Goal: Task Accomplishment & Management: Complete application form

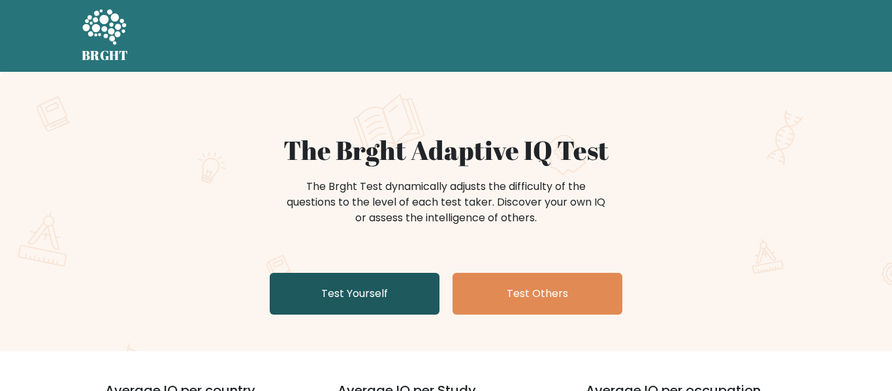
scroll to position [88, 0]
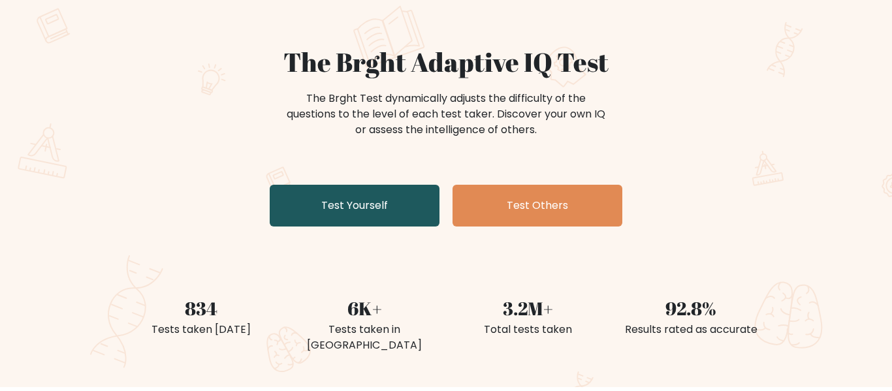
click at [356, 194] on link "Test Yourself" at bounding box center [355, 206] width 170 height 42
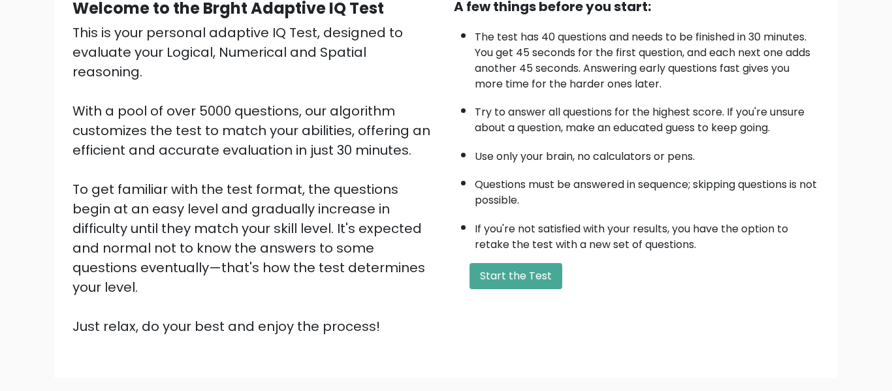
scroll to position [114, 0]
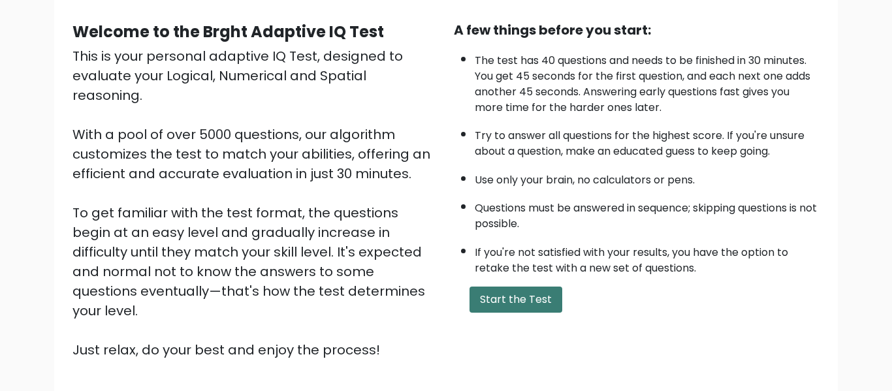
click at [478, 300] on button "Start the Test" at bounding box center [516, 300] width 93 height 26
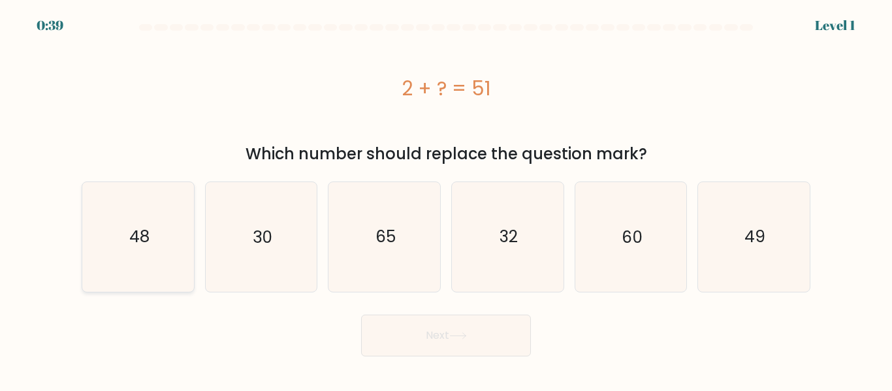
click at [185, 255] on icon "48" at bounding box center [138, 236] width 109 height 109
click at [446, 199] on input "a. 48" at bounding box center [446, 197] width 1 height 3
radio input "true"
click at [735, 230] on icon "49" at bounding box center [753, 236] width 109 height 109
click at [447, 199] on input "f. 49" at bounding box center [446, 197] width 1 height 3
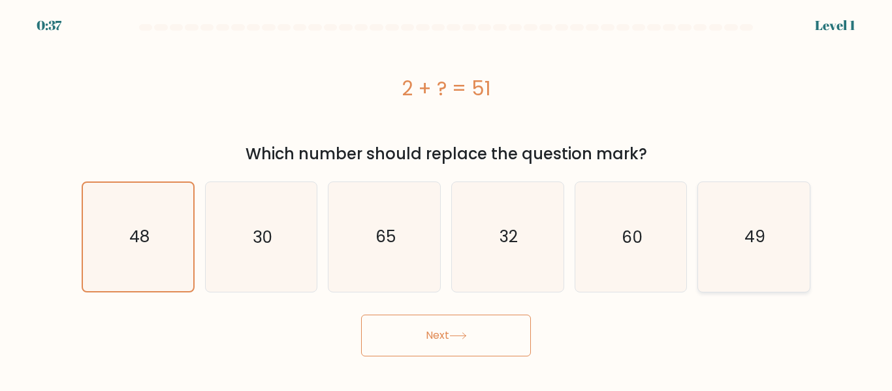
radio input "true"
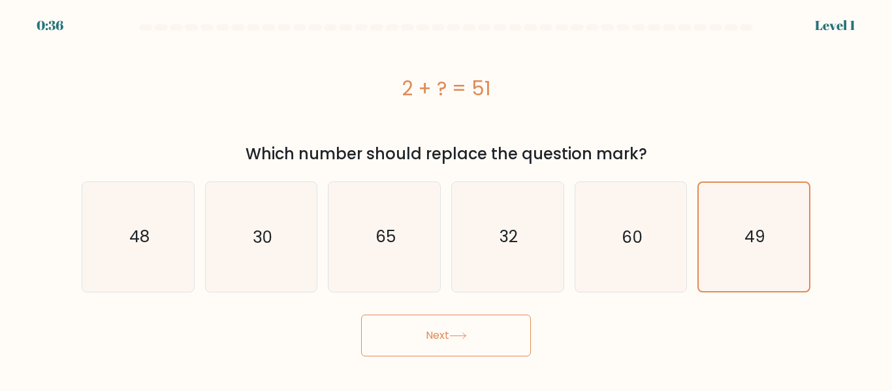
click at [424, 355] on button "Next" at bounding box center [446, 336] width 170 height 42
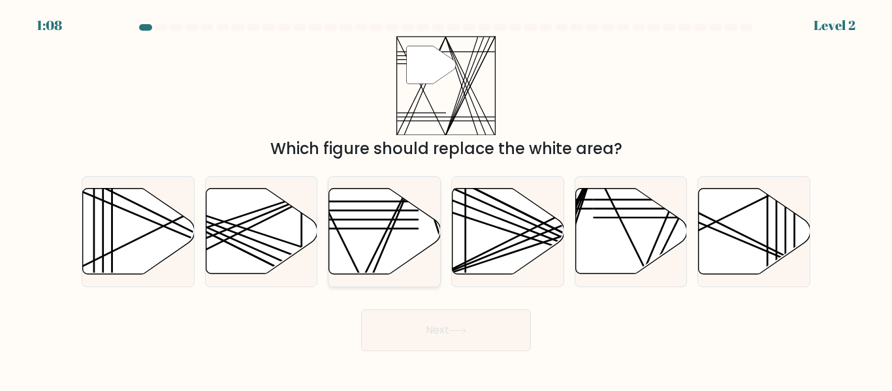
click at [388, 236] on line at bounding box center [371, 278] width 93 height 221
click at [446, 199] on input "c." at bounding box center [446, 197] width 1 height 3
radio input "true"
click at [413, 334] on button "Next" at bounding box center [446, 331] width 170 height 42
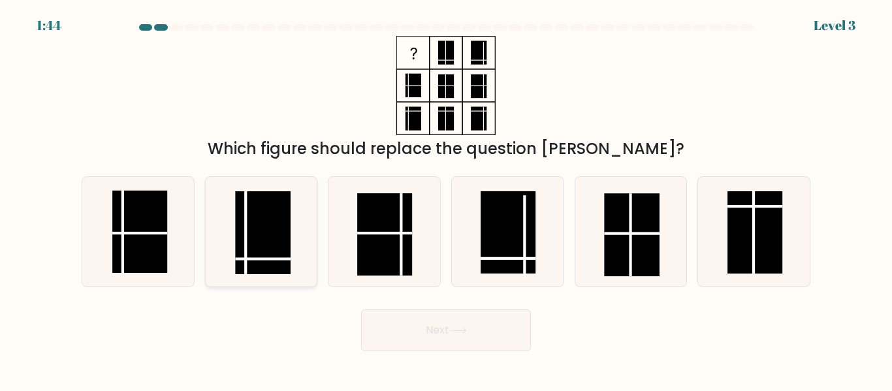
click at [213, 247] on icon at bounding box center [260, 231] width 109 height 109
click at [446, 199] on input "b." at bounding box center [446, 197] width 1 height 3
radio input "true"
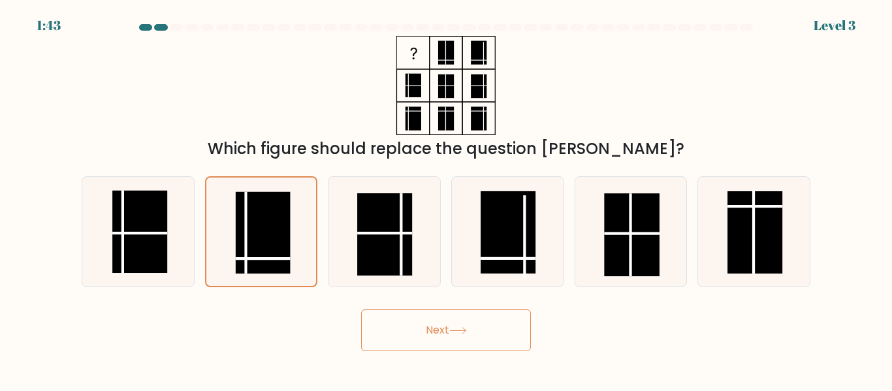
click at [374, 319] on button "Next" at bounding box center [446, 331] width 170 height 42
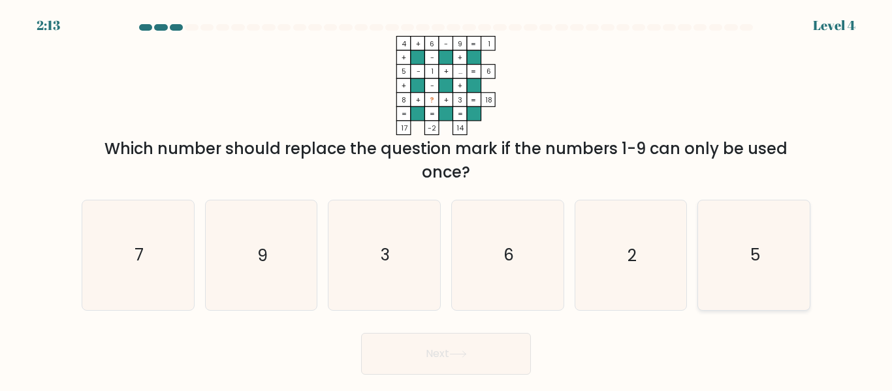
click at [744, 232] on icon "5" at bounding box center [753, 254] width 109 height 109
click at [447, 199] on input "f. 5" at bounding box center [446, 197] width 1 height 3
radio input "true"
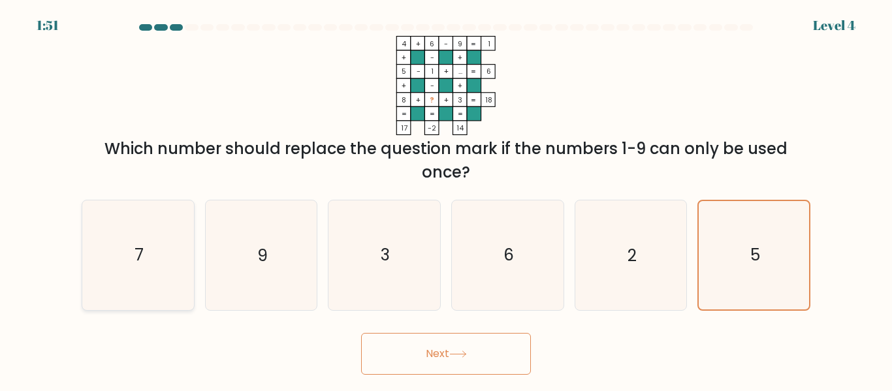
click at [166, 229] on icon "7" at bounding box center [138, 254] width 109 height 109
click at [446, 199] on input "a. 7" at bounding box center [446, 197] width 1 height 3
radio input "true"
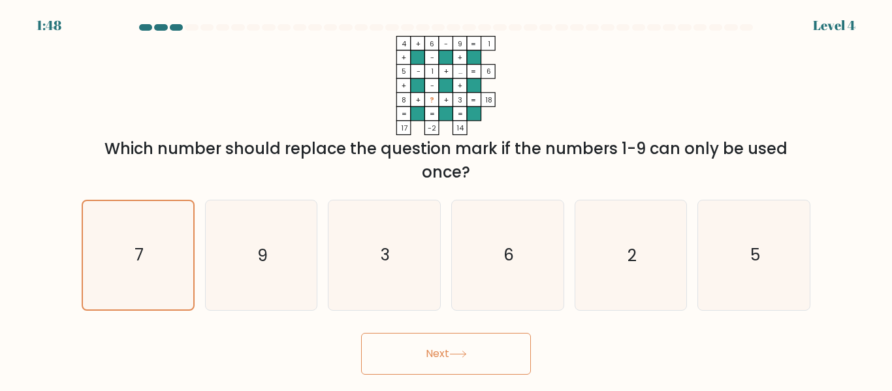
click at [455, 353] on icon at bounding box center [458, 354] width 18 height 7
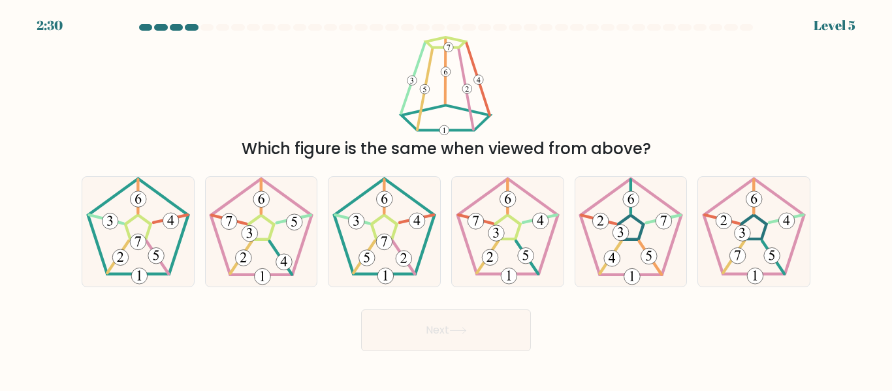
click at [411, 347] on button "Next" at bounding box center [446, 331] width 170 height 42
click at [150, 198] on icon at bounding box center [138, 231] width 109 height 109
click at [446, 198] on input "a." at bounding box center [446, 197] width 1 height 3
radio input "true"
click at [404, 271] on icon at bounding box center [384, 231] width 109 height 109
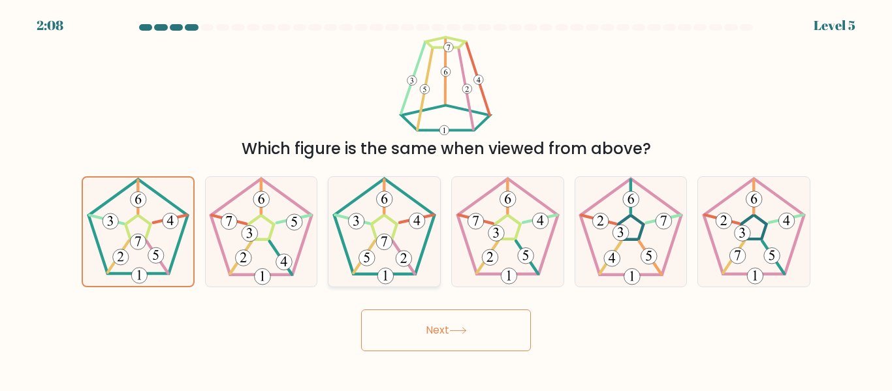
click at [446, 199] on input "c." at bounding box center [446, 197] width 1 height 3
radio input "true"
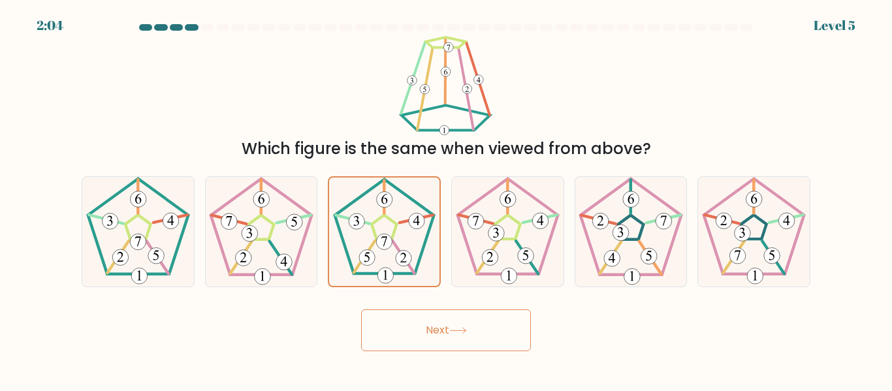
click at [425, 334] on button "Next" at bounding box center [446, 331] width 170 height 42
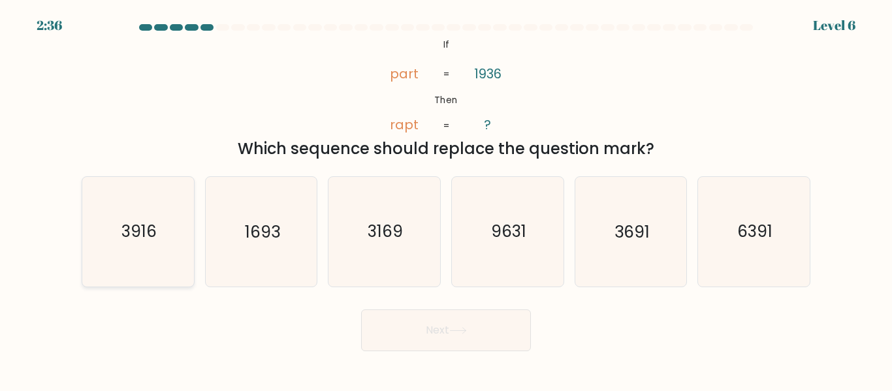
click at [185, 251] on icon "3916" at bounding box center [138, 231] width 109 height 109
click at [446, 199] on input "a. 3916" at bounding box center [446, 197] width 1 height 3
radio input "true"
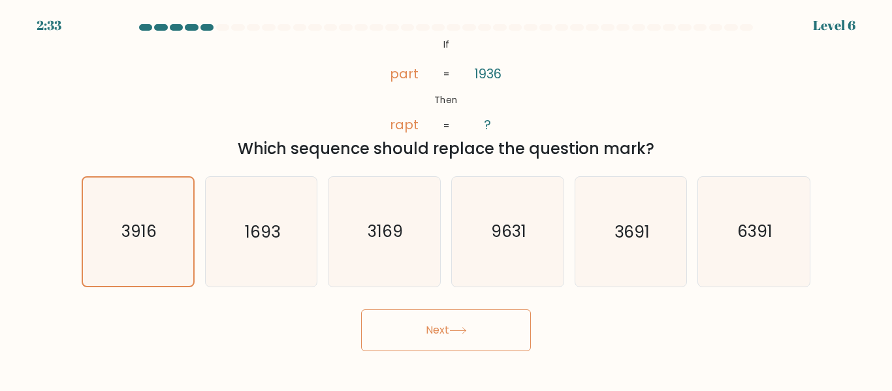
click at [422, 332] on button "Next" at bounding box center [446, 331] width 170 height 42
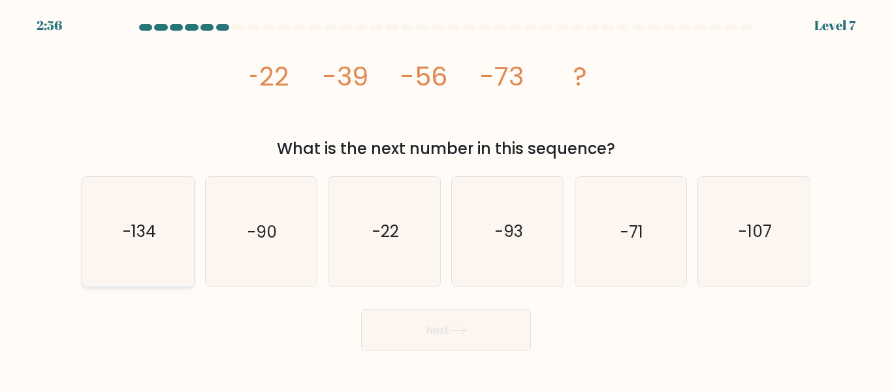
click at [149, 255] on icon "-134" at bounding box center [138, 231] width 109 height 109
click at [446, 199] on input "a. -134" at bounding box center [446, 197] width 1 height 3
radio input "true"
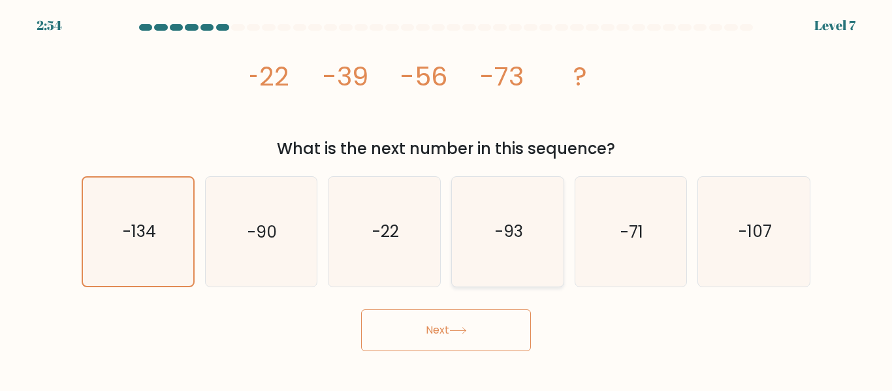
click at [529, 255] on icon "-93" at bounding box center [507, 231] width 109 height 109
click at [447, 199] on input "d. -93" at bounding box center [446, 197] width 1 height 3
radio input "true"
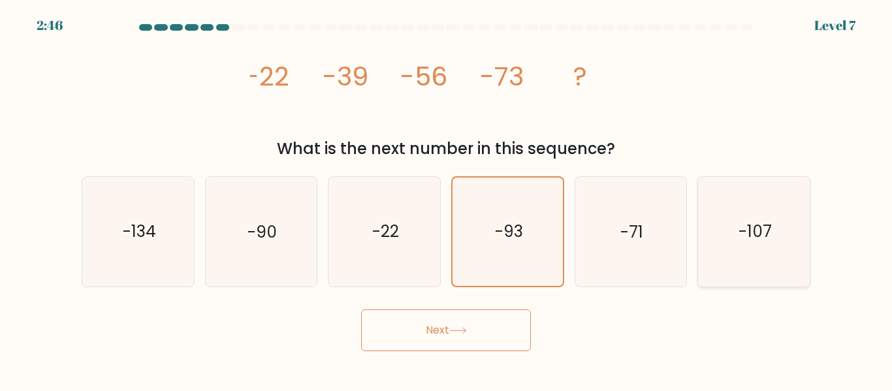
click at [737, 249] on icon "-107" at bounding box center [753, 231] width 109 height 109
click at [447, 199] on input "f. -107" at bounding box center [446, 197] width 1 height 3
radio input "true"
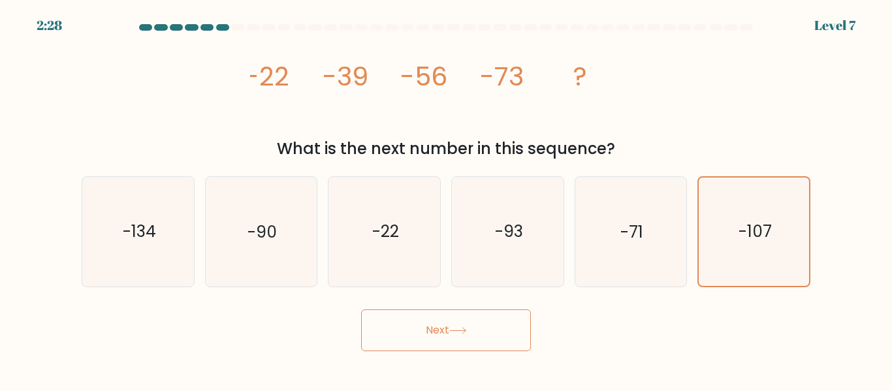
click at [422, 328] on button "Next" at bounding box center [446, 331] width 170 height 42
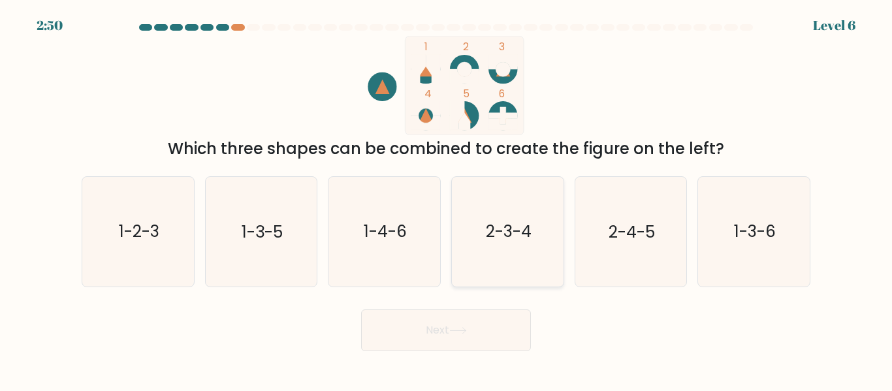
click at [520, 209] on icon "2-3-4" at bounding box center [507, 231] width 109 height 109
click at [447, 199] on input "d. 2-3-4" at bounding box center [446, 197] width 1 height 3
radio input "true"
click at [445, 336] on button "Next" at bounding box center [446, 331] width 170 height 42
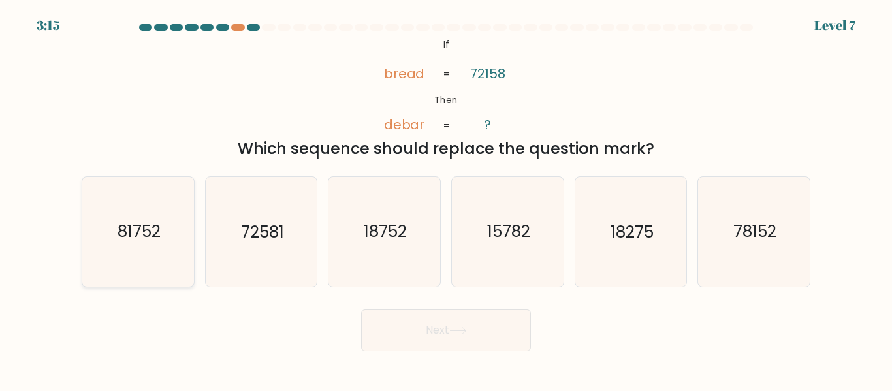
click at [193, 197] on div "81752" at bounding box center [138, 231] width 113 height 110
click at [446, 197] on input "a. 81752" at bounding box center [446, 197] width 1 height 3
radio input "true"
click at [479, 348] on button "Next" at bounding box center [446, 331] width 170 height 42
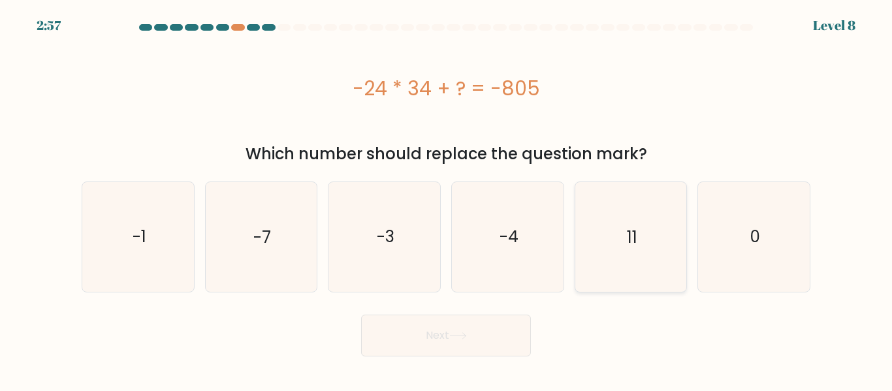
click at [637, 240] on icon "11" at bounding box center [630, 236] width 109 height 109
click at [447, 199] on input "e. 11" at bounding box center [446, 197] width 1 height 3
radio input "true"
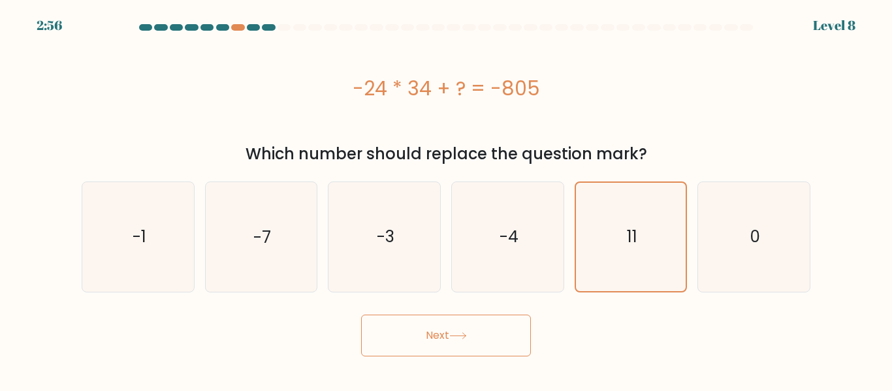
click at [487, 335] on button "Next" at bounding box center [446, 336] width 170 height 42
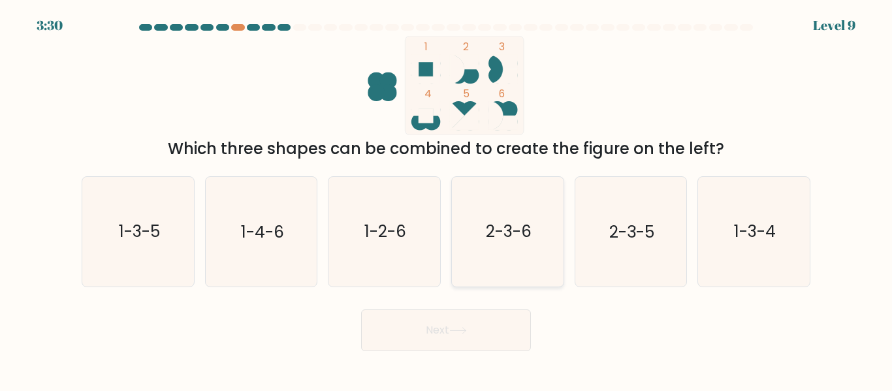
click at [483, 234] on icon "2-3-6" at bounding box center [507, 231] width 109 height 109
click at [447, 199] on input "d. 2-3-6" at bounding box center [446, 197] width 1 height 3
radio input "true"
click at [417, 327] on button "Next" at bounding box center [446, 331] width 170 height 42
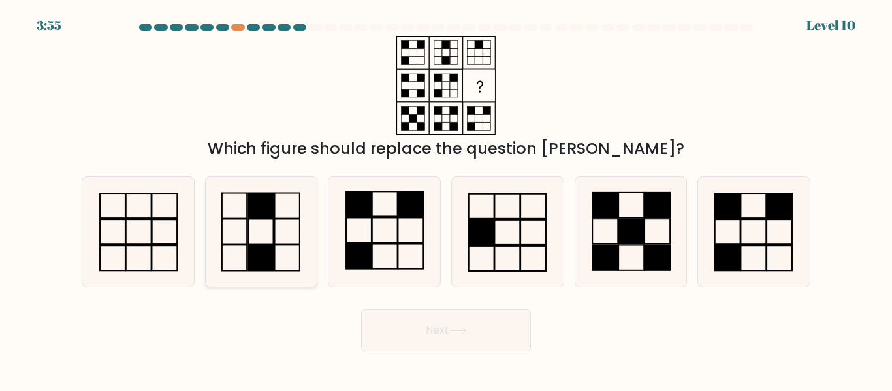
click at [283, 219] on icon at bounding box center [260, 231] width 109 height 109
click at [446, 199] on input "b." at bounding box center [446, 197] width 1 height 3
radio input "true"
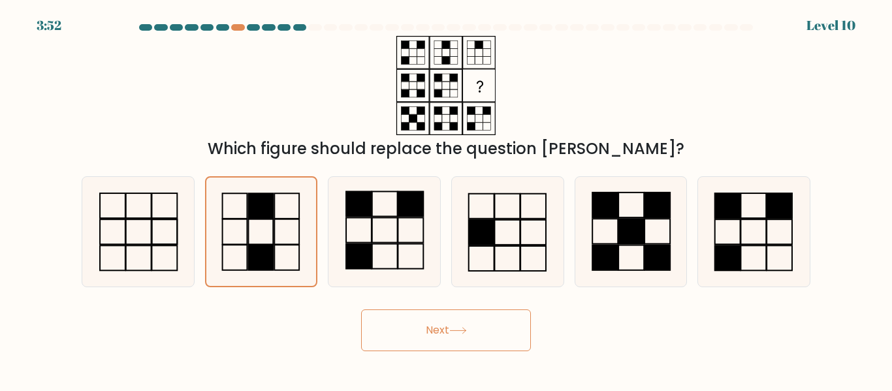
click at [442, 335] on button "Next" at bounding box center [446, 331] width 170 height 42
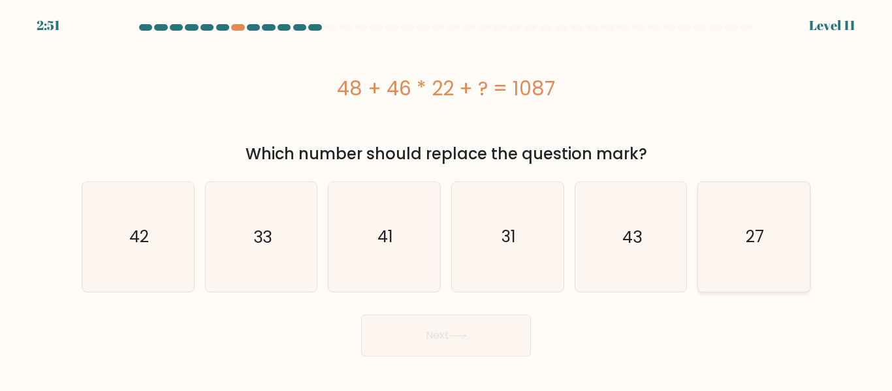
click at [717, 238] on icon "27" at bounding box center [753, 236] width 109 height 109
click at [447, 199] on input "f. 27" at bounding box center [446, 197] width 1 height 3
radio input "true"
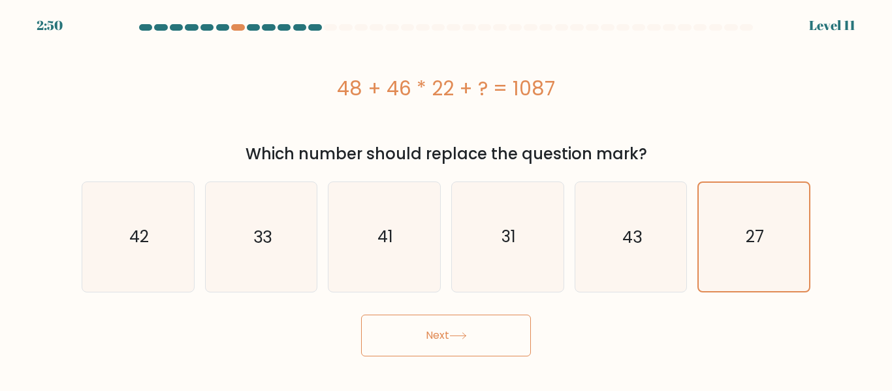
click at [436, 319] on button "Next" at bounding box center [446, 336] width 170 height 42
click at [434, 324] on button "Next" at bounding box center [446, 336] width 170 height 42
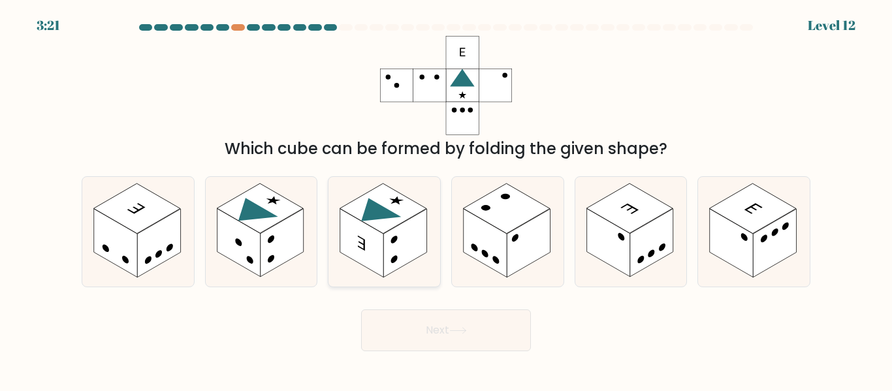
click at [363, 194] on icon at bounding box center [384, 231] width 112 height 109
click at [446, 196] on input "c." at bounding box center [446, 197] width 1 height 3
radio input "true"
click at [394, 322] on button "Next" at bounding box center [446, 331] width 170 height 42
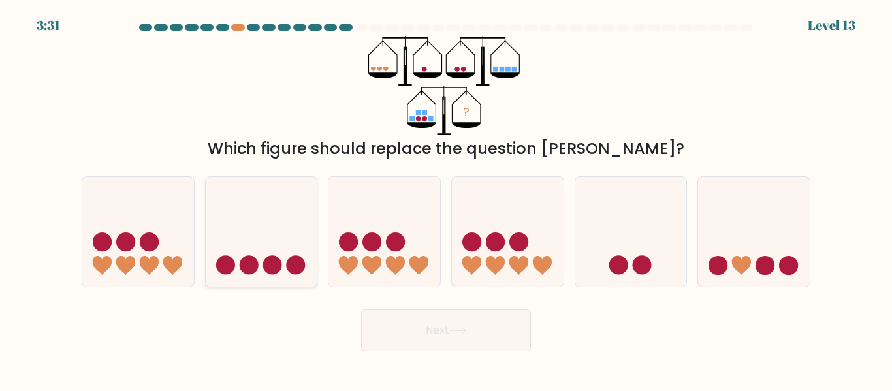
click at [275, 246] on icon at bounding box center [262, 231] width 112 height 92
click at [446, 199] on input "b." at bounding box center [446, 197] width 1 height 3
radio input "true"
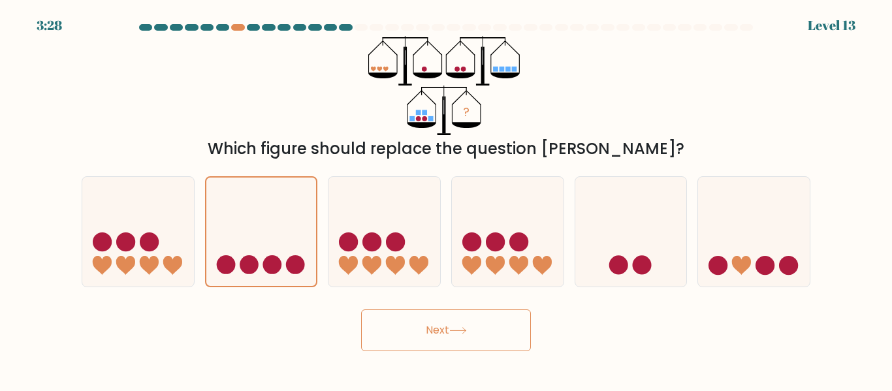
click at [509, 323] on button "Next" at bounding box center [446, 331] width 170 height 42
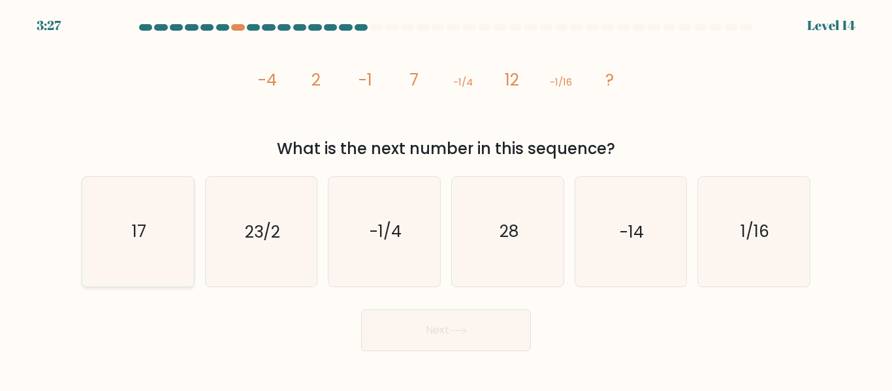
click at [114, 227] on icon "17" at bounding box center [138, 231] width 109 height 109
click at [446, 199] on input "a. 17" at bounding box center [446, 197] width 1 height 3
radio input "true"
click at [458, 330] on icon at bounding box center [458, 330] width 18 height 7
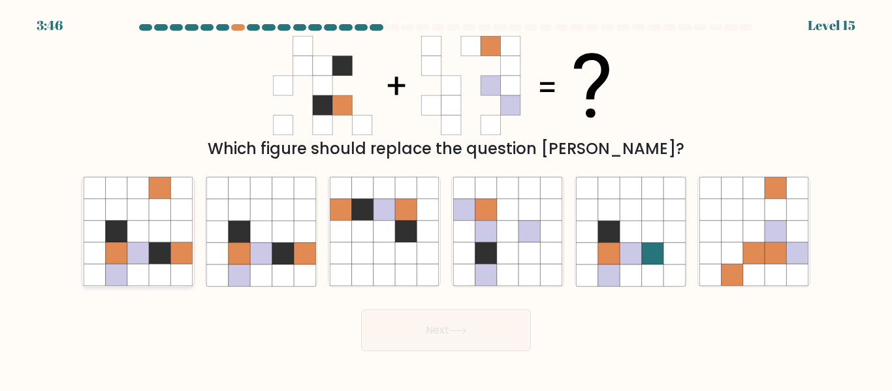
click at [127, 272] on icon at bounding box center [138, 275] width 22 height 22
click at [446, 199] on input "a." at bounding box center [446, 197] width 1 height 3
radio input "true"
click at [498, 341] on button "Next" at bounding box center [446, 331] width 170 height 42
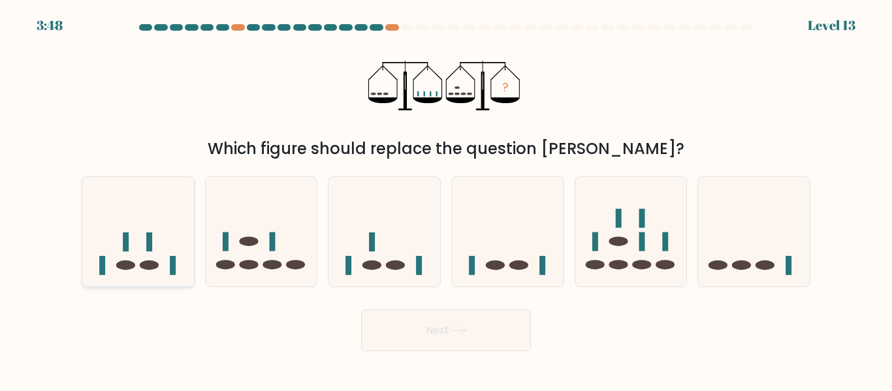
click at [164, 203] on icon at bounding box center [138, 231] width 112 height 92
click at [446, 199] on input "a." at bounding box center [446, 197] width 1 height 3
radio input "true"
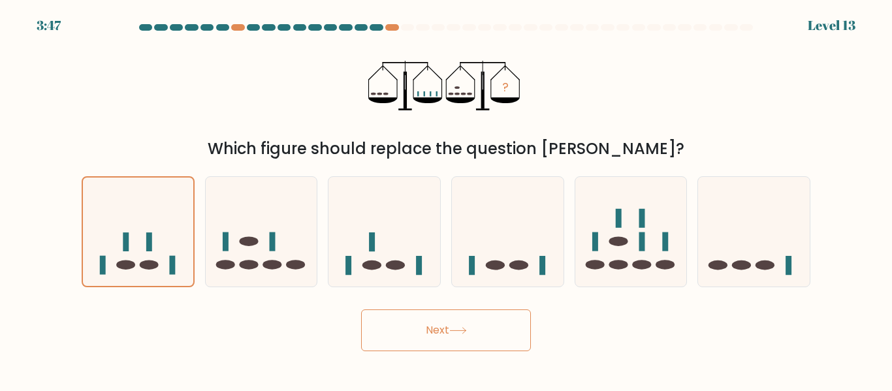
click at [413, 336] on button "Next" at bounding box center [446, 331] width 170 height 42
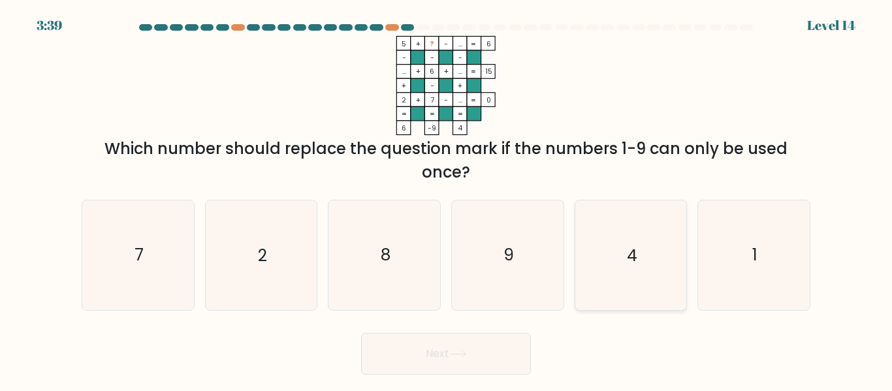
click at [609, 242] on icon "4" at bounding box center [630, 254] width 109 height 109
click at [447, 199] on input "e. 4" at bounding box center [446, 197] width 1 height 3
radio input "true"
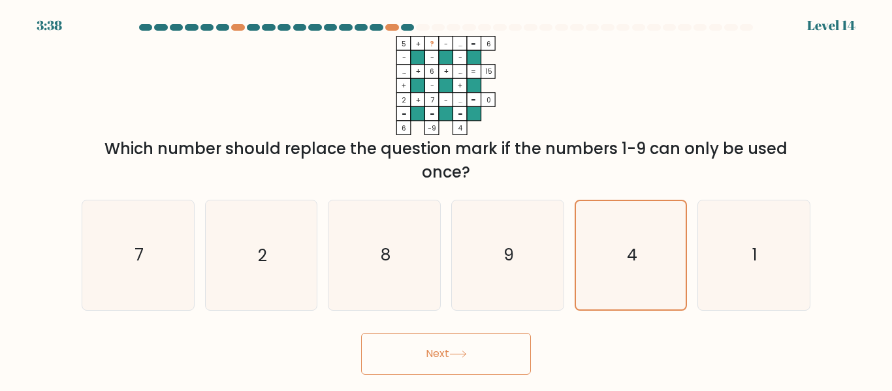
click at [425, 339] on button "Next" at bounding box center [446, 354] width 170 height 42
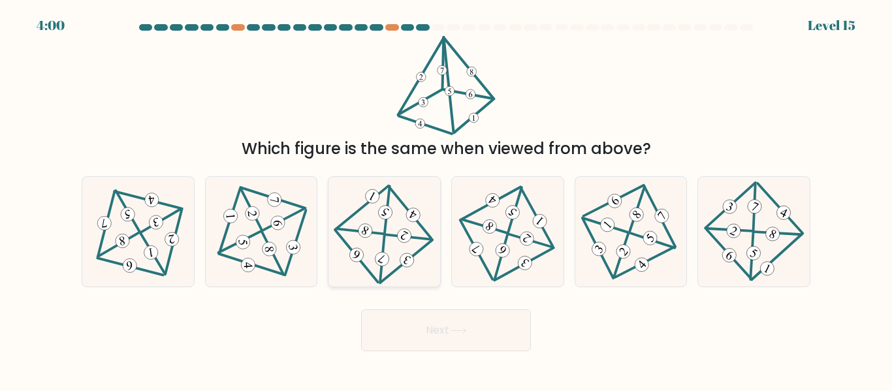
click at [407, 246] on icon at bounding box center [384, 232] width 89 height 88
click at [446, 199] on input "c." at bounding box center [446, 197] width 1 height 3
radio input "true"
click at [454, 332] on icon at bounding box center [458, 330] width 18 height 7
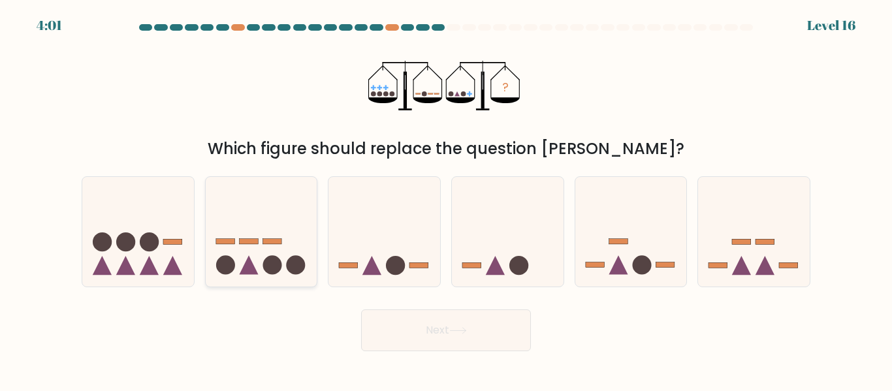
click at [265, 249] on icon at bounding box center [262, 231] width 112 height 92
click at [446, 199] on input "b." at bounding box center [446, 197] width 1 height 3
radio input "true"
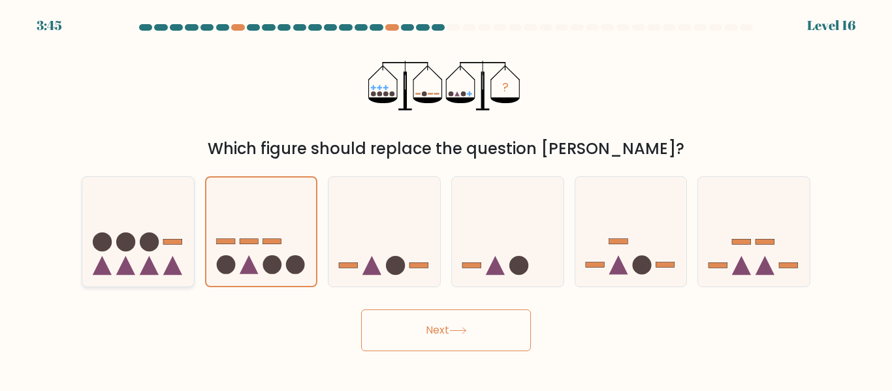
click at [159, 259] on icon at bounding box center [138, 231] width 112 height 92
click at [446, 199] on input "a." at bounding box center [446, 197] width 1 height 3
radio input "true"
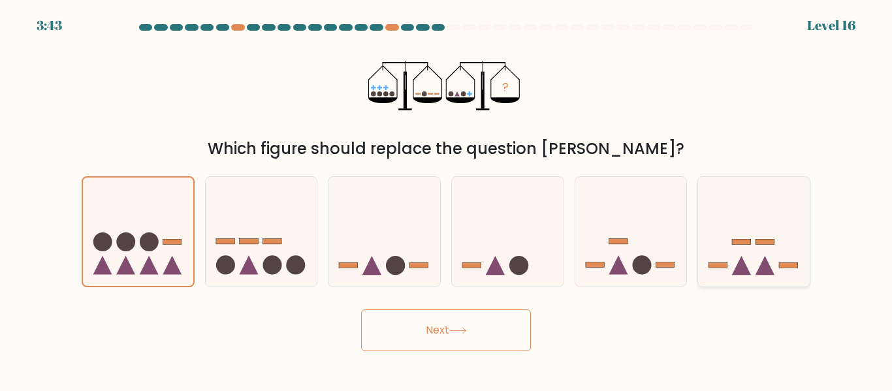
click at [772, 247] on icon at bounding box center [754, 231] width 112 height 92
click at [447, 199] on input "f." at bounding box center [446, 197] width 1 height 3
radio input "true"
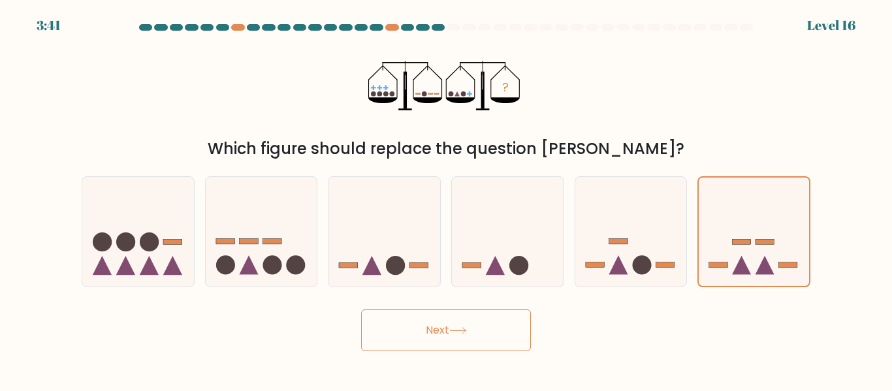
click at [397, 339] on button "Next" at bounding box center [446, 331] width 170 height 42
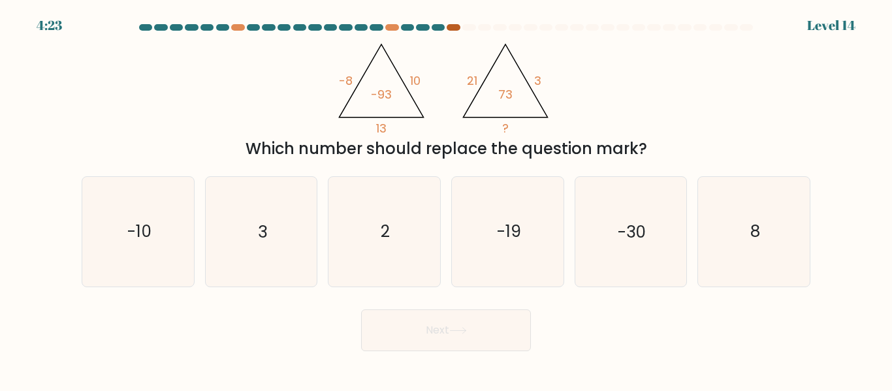
click at [456, 29] on div at bounding box center [453, 27] width 13 height 7
click at [108, 214] on icon "-10" at bounding box center [138, 231] width 109 height 109
click at [446, 199] on input "a. -10" at bounding box center [446, 197] width 1 height 3
radio input "true"
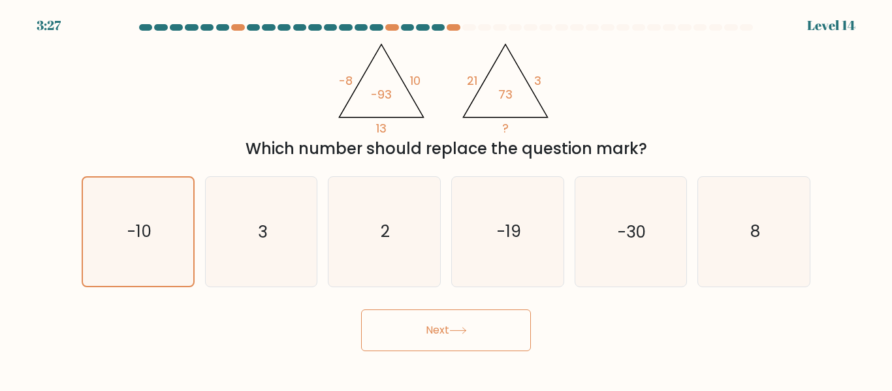
click at [469, 319] on button "Next" at bounding box center [446, 331] width 170 height 42
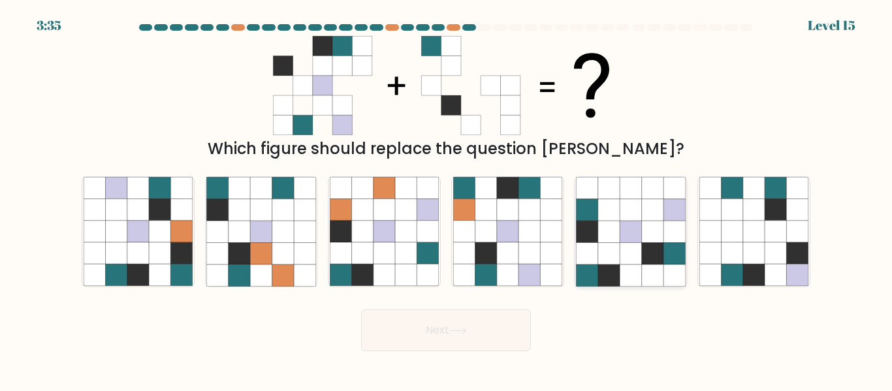
click at [667, 255] on icon at bounding box center [675, 254] width 22 height 22
click at [447, 199] on input "e." at bounding box center [446, 197] width 1 height 3
radio input "true"
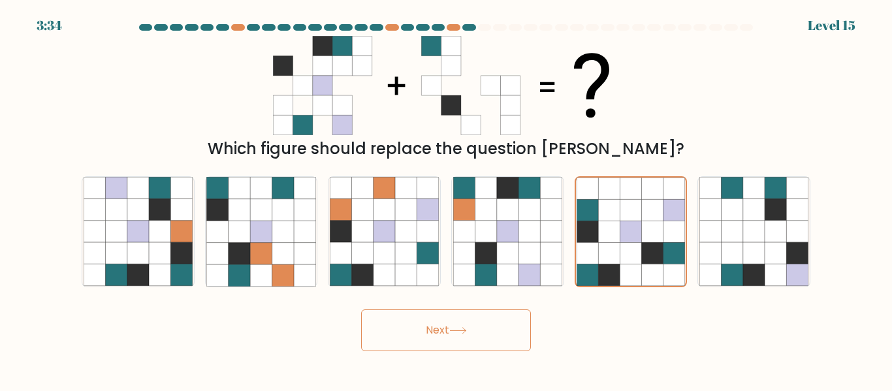
click at [490, 328] on button "Next" at bounding box center [446, 331] width 170 height 42
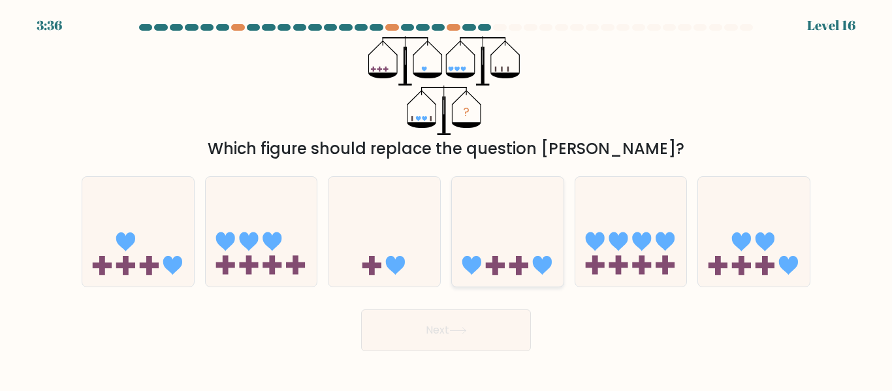
click at [550, 267] on icon at bounding box center [508, 231] width 112 height 92
click at [447, 199] on input "d." at bounding box center [446, 197] width 1 height 3
radio input "true"
click at [507, 322] on button "Next" at bounding box center [446, 331] width 170 height 42
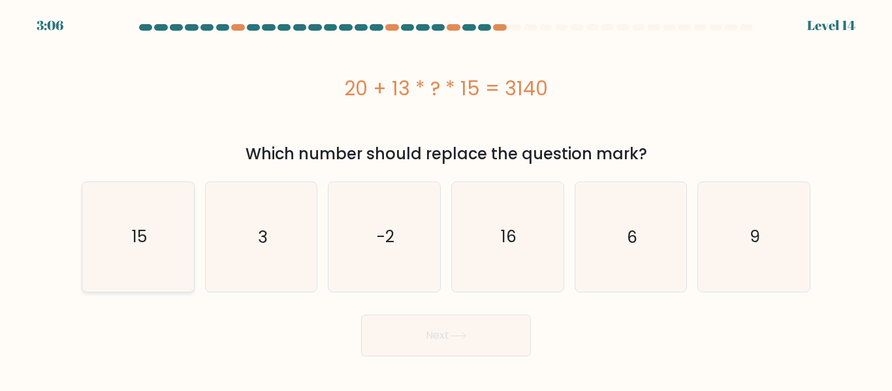
click at [151, 230] on icon "15" at bounding box center [138, 236] width 109 height 109
click at [446, 199] on input "a. 15" at bounding box center [446, 197] width 1 height 3
radio input "true"
click at [477, 321] on button "Next" at bounding box center [446, 336] width 170 height 42
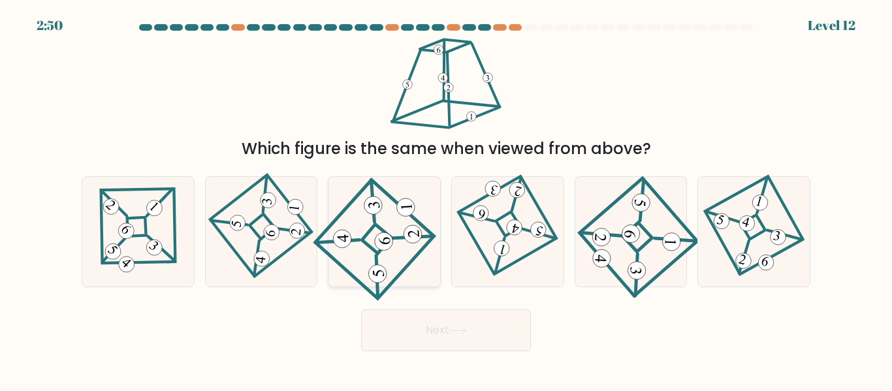
click at [408, 240] on 837 at bounding box center [413, 234] width 19 height 19
click at [446, 199] on input "c." at bounding box center [446, 197] width 1 height 3
radio input "true"
click at [456, 336] on button "Next" at bounding box center [446, 331] width 170 height 42
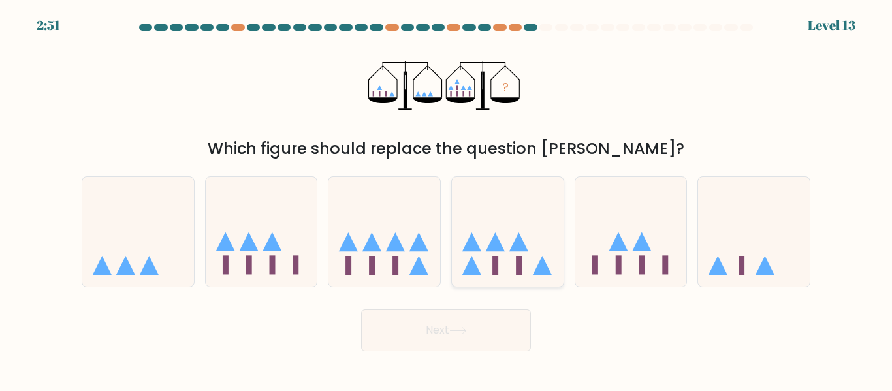
click at [519, 260] on rect at bounding box center [519, 265] width 6 height 19
click at [447, 199] on input "d." at bounding box center [446, 197] width 1 height 3
radio input "true"
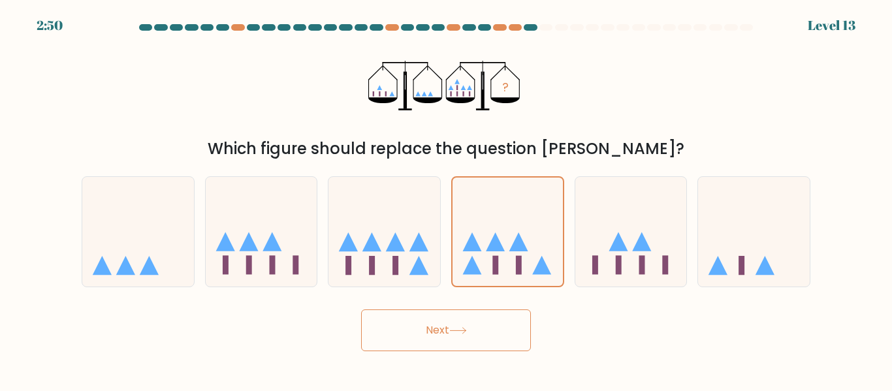
click at [490, 333] on button "Next" at bounding box center [446, 331] width 170 height 42
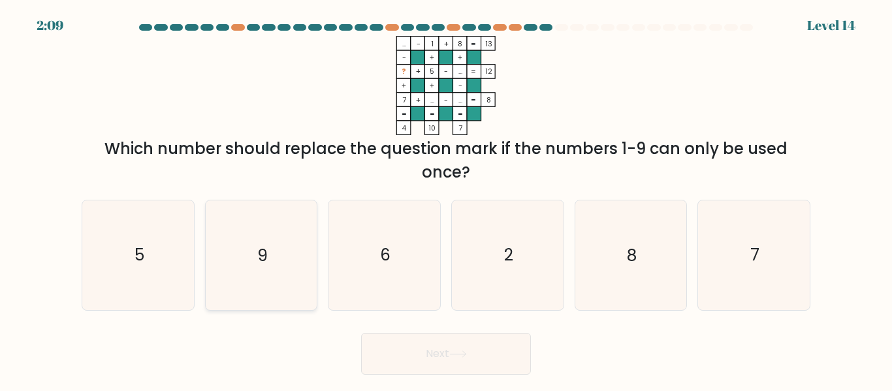
click at [292, 268] on icon "9" at bounding box center [260, 254] width 109 height 109
click at [446, 199] on input "b. 9" at bounding box center [446, 197] width 1 height 3
radio input "true"
click at [481, 364] on button "Next" at bounding box center [446, 354] width 170 height 42
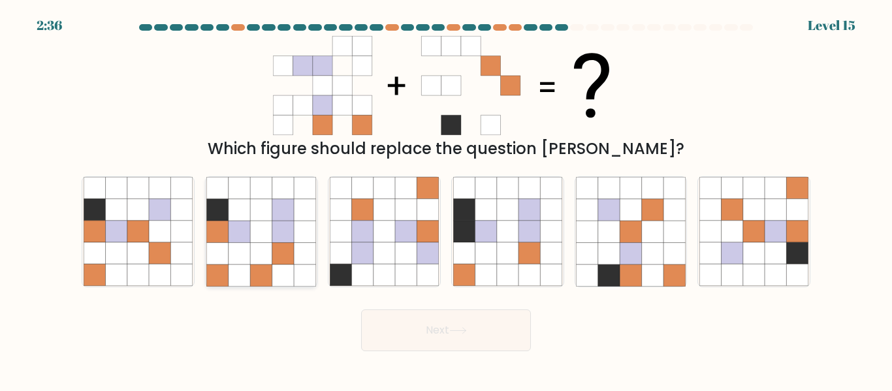
click at [287, 229] on icon at bounding box center [283, 232] width 22 height 22
click at [446, 199] on input "b." at bounding box center [446, 197] width 1 height 3
radio input "true"
click at [470, 345] on button "Next" at bounding box center [446, 331] width 170 height 42
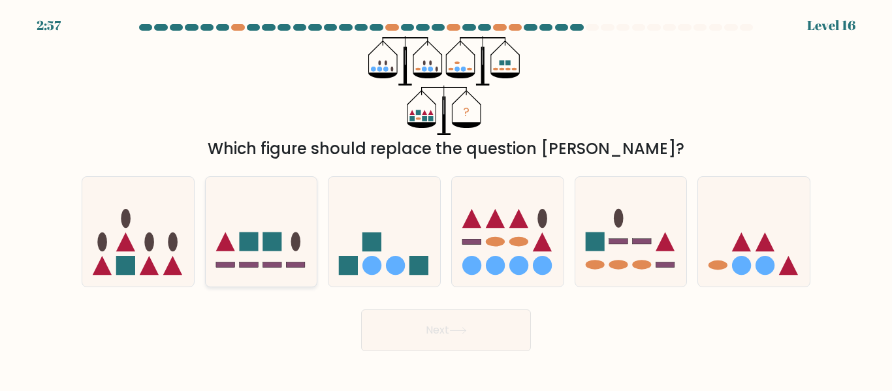
click at [249, 256] on icon at bounding box center [262, 231] width 112 height 92
click at [446, 199] on input "b." at bounding box center [446, 197] width 1 height 3
radio input "true"
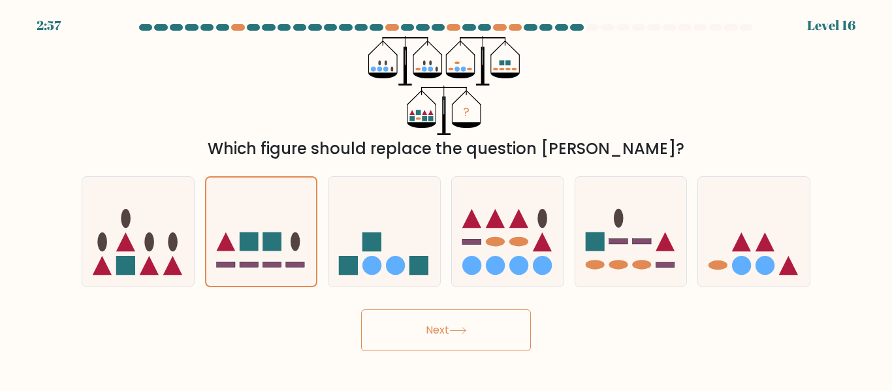
click at [421, 333] on button "Next" at bounding box center [446, 331] width 170 height 42
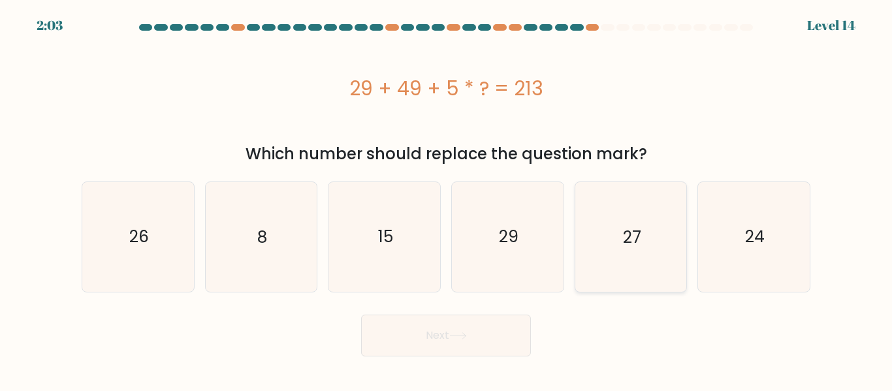
click at [598, 229] on icon "27" at bounding box center [630, 236] width 109 height 109
click at [447, 199] on input "e. 27" at bounding box center [446, 197] width 1 height 3
radio input "true"
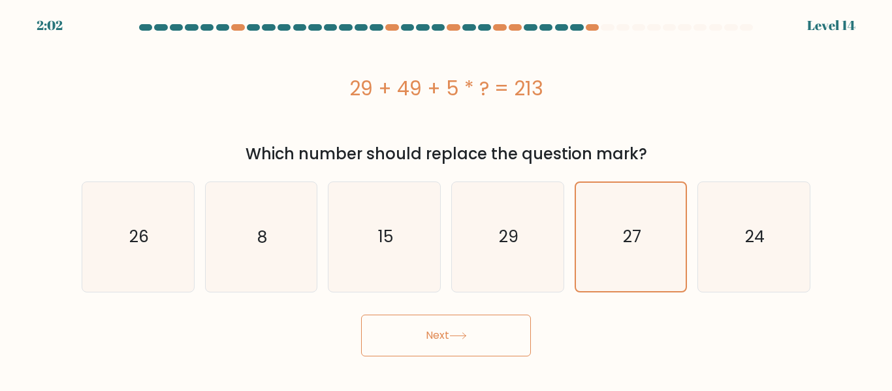
click at [460, 336] on icon at bounding box center [458, 336] width 16 height 6
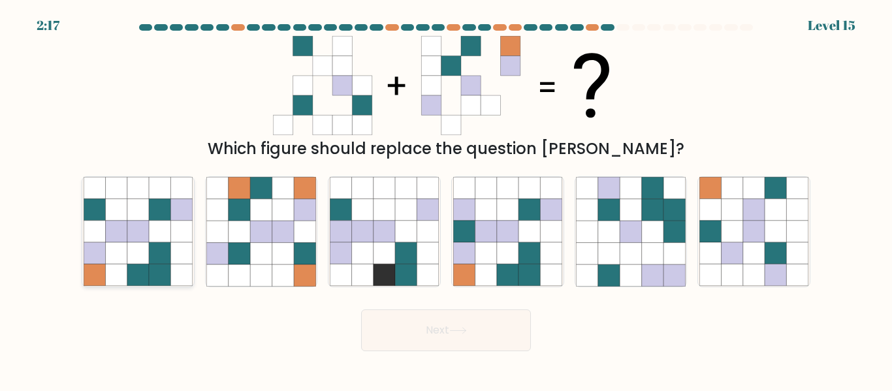
click at [99, 263] on icon at bounding box center [95, 254] width 22 height 22
click at [446, 199] on input "a." at bounding box center [446, 197] width 1 height 3
radio input "true"
click at [453, 329] on icon at bounding box center [458, 330] width 18 height 7
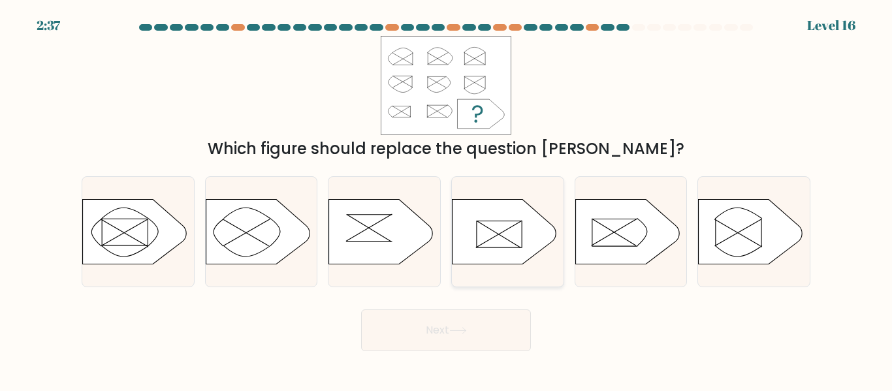
click at [472, 219] on icon at bounding box center [505, 231] width 104 height 65
click at [447, 199] on input "d." at bounding box center [446, 197] width 1 height 3
radio input "true"
click at [467, 328] on icon at bounding box center [458, 330] width 18 height 7
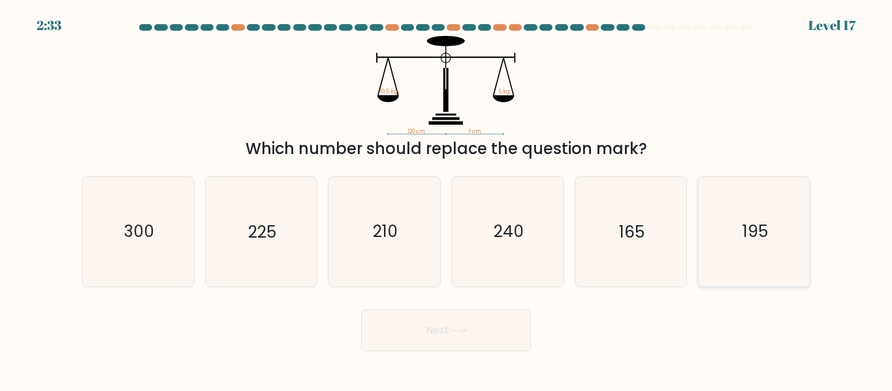
click at [773, 269] on icon "195" at bounding box center [753, 231] width 109 height 109
click at [447, 199] on input "f. 195" at bounding box center [446, 197] width 1 height 3
radio input "true"
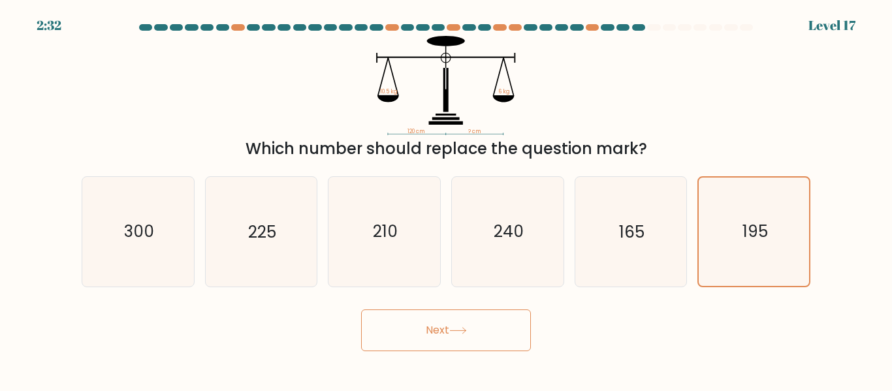
click at [520, 333] on button "Next" at bounding box center [446, 331] width 170 height 42
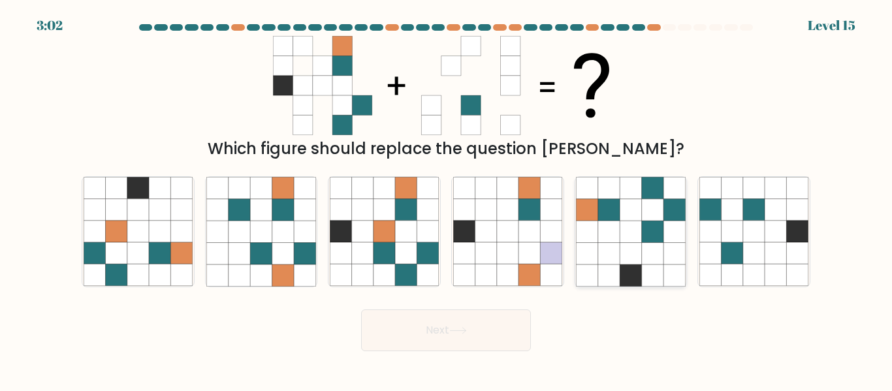
click at [643, 220] on icon at bounding box center [653, 210] width 22 height 22
click at [447, 199] on input "e." at bounding box center [446, 197] width 1 height 3
radio input "true"
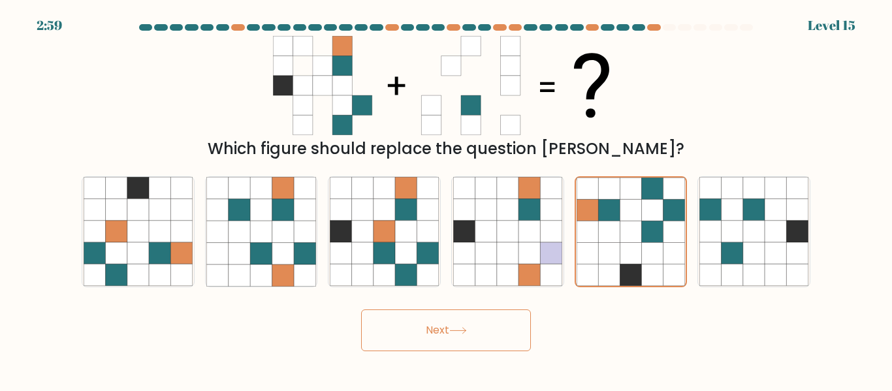
click at [423, 345] on button "Next" at bounding box center [446, 331] width 170 height 42
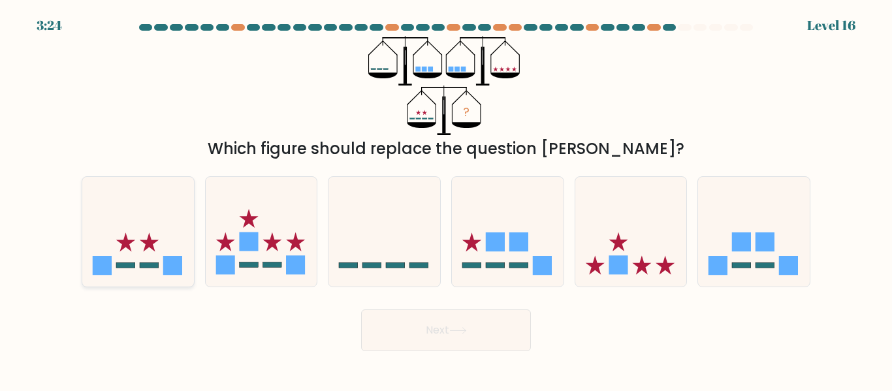
click at [181, 272] on rect at bounding box center [172, 265] width 19 height 19
click at [446, 199] on input "a." at bounding box center [446, 197] width 1 height 3
radio input "true"
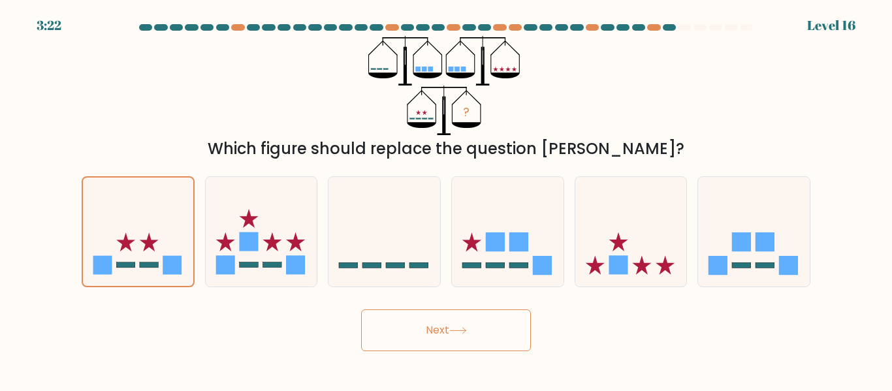
click at [395, 344] on button "Next" at bounding box center [446, 331] width 170 height 42
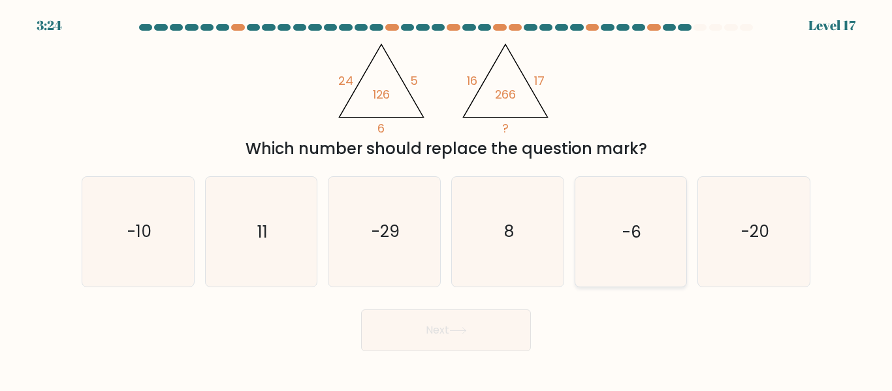
click at [634, 246] on icon "-6" at bounding box center [630, 231] width 109 height 109
click at [447, 199] on input "e. -6" at bounding box center [446, 197] width 1 height 3
radio input "true"
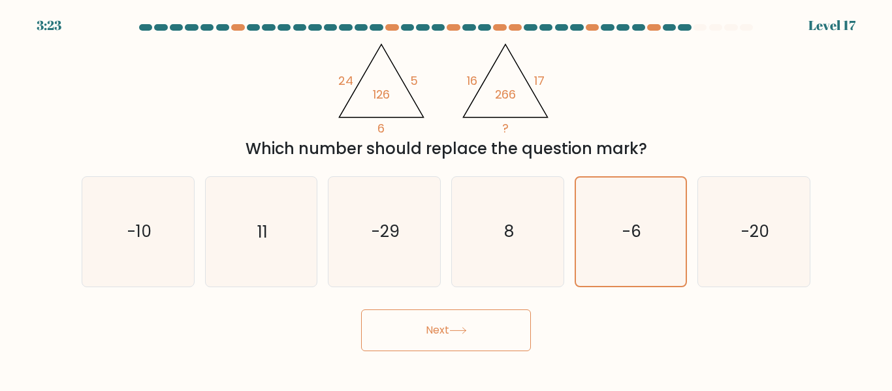
click at [493, 330] on button "Next" at bounding box center [446, 331] width 170 height 42
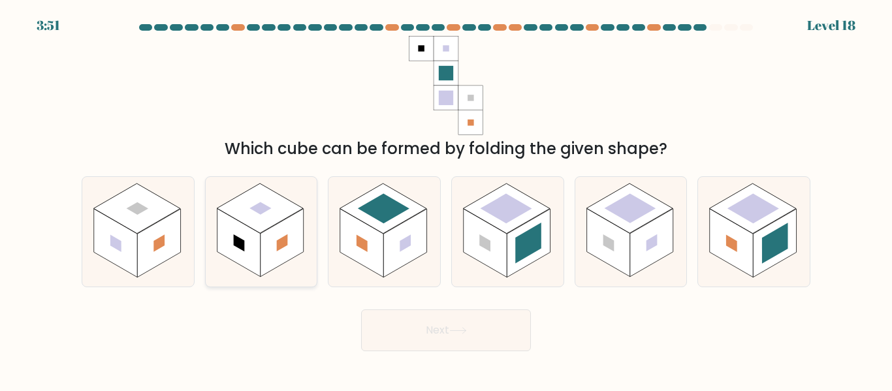
click at [302, 244] on rect at bounding box center [282, 243] width 43 height 69
click at [446, 199] on input "b." at bounding box center [446, 197] width 1 height 3
radio input "true"
click at [394, 315] on button "Next" at bounding box center [446, 331] width 170 height 42
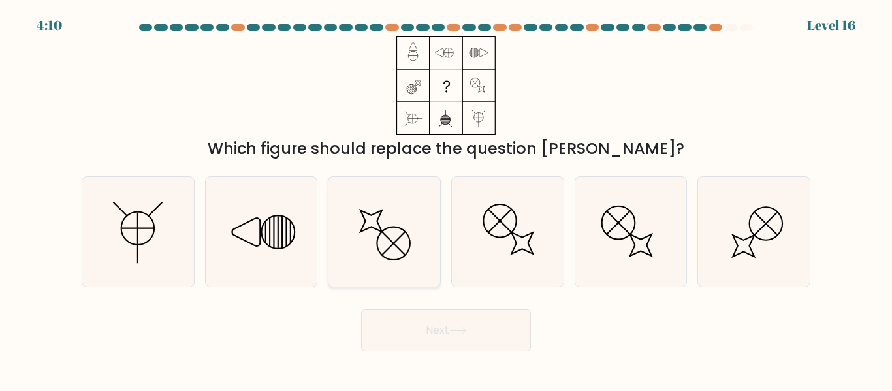
click at [389, 221] on icon at bounding box center [384, 231] width 109 height 109
click at [446, 199] on input "c." at bounding box center [446, 197] width 1 height 3
radio input "true"
click at [473, 332] on button "Next" at bounding box center [446, 331] width 170 height 42
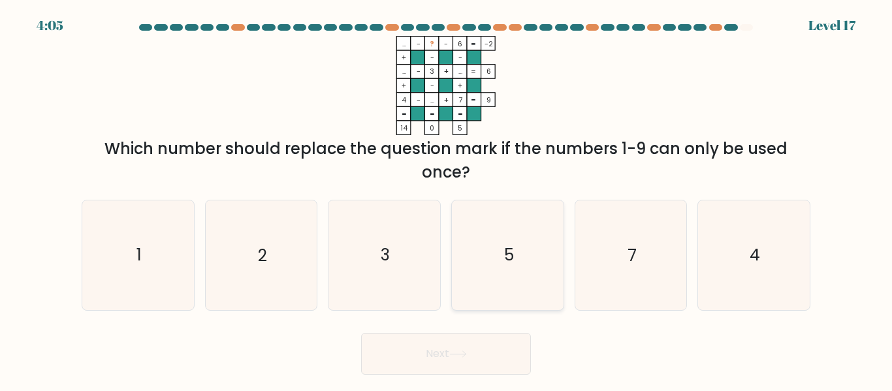
click at [514, 215] on icon "5" at bounding box center [507, 254] width 109 height 109
click at [447, 199] on input "d. 5" at bounding box center [446, 197] width 1 height 3
radio input "true"
click at [482, 345] on button "Next" at bounding box center [446, 354] width 170 height 42
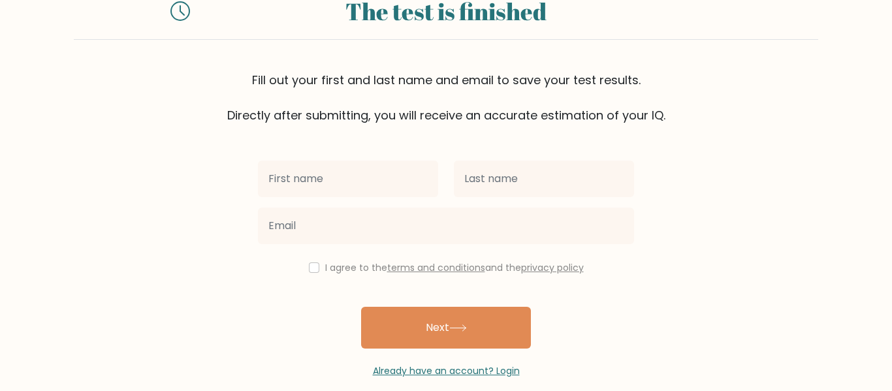
scroll to position [67, 0]
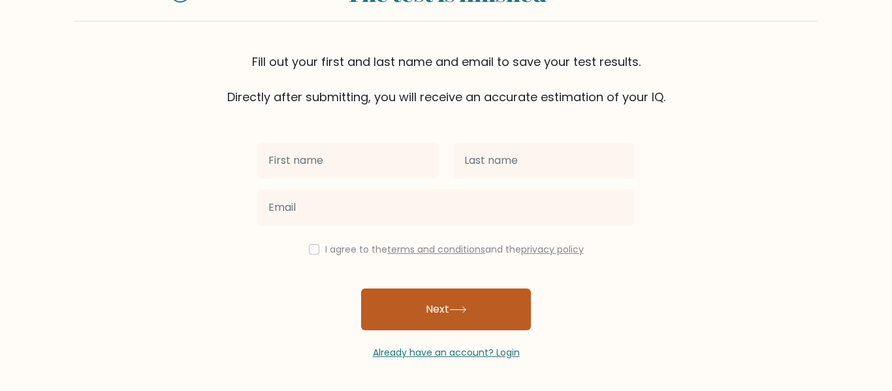
click at [427, 299] on button "Next" at bounding box center [446, 310] width 170 height 42
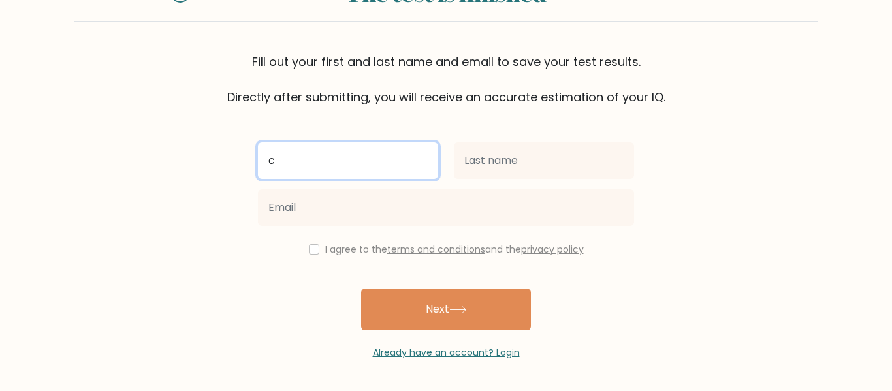
type input "c"
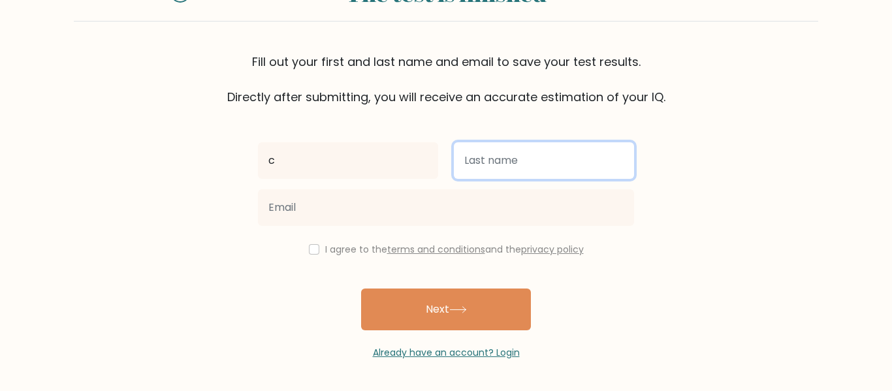
click at [496, 159] on input "text" at bounding box center [544, 160] width 180 height 37
type input "a"
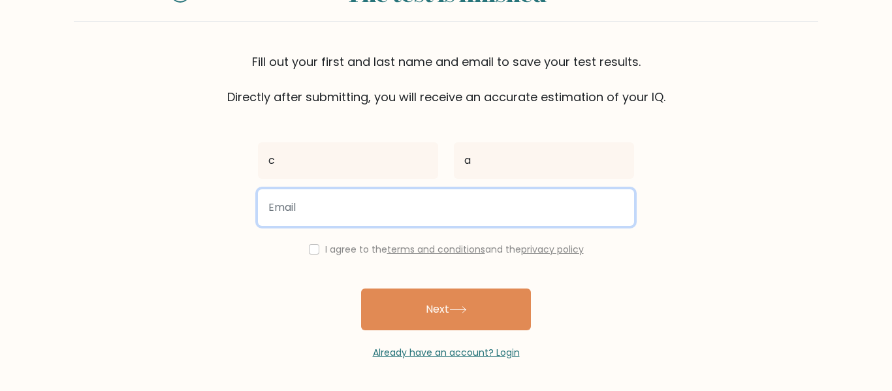
click at [415, 203] on input "email" at bounding box center [446, 207] width 376 height 37
type input "casc0279@student.dodea.edu"
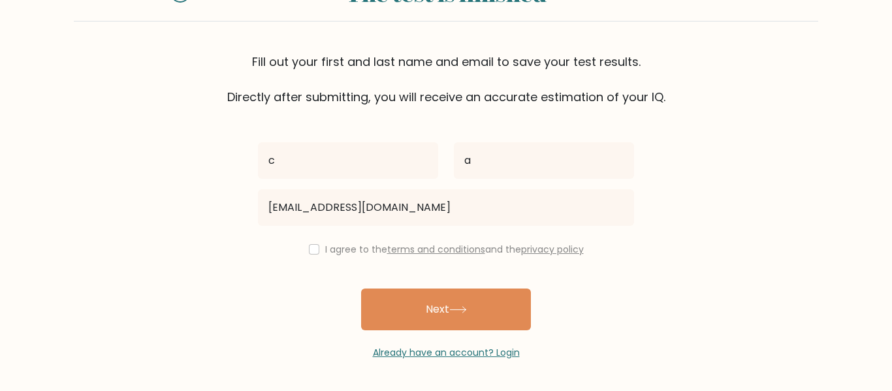
click at [319, 244] on div "I agree to the terms and conditions and the privacy policy" at bounding box center [446, 250] width 392 height 16
click at [309, 248] on input "checkbox" at bounding box center [314, 249] width 10 height 10
checkbox input "true"
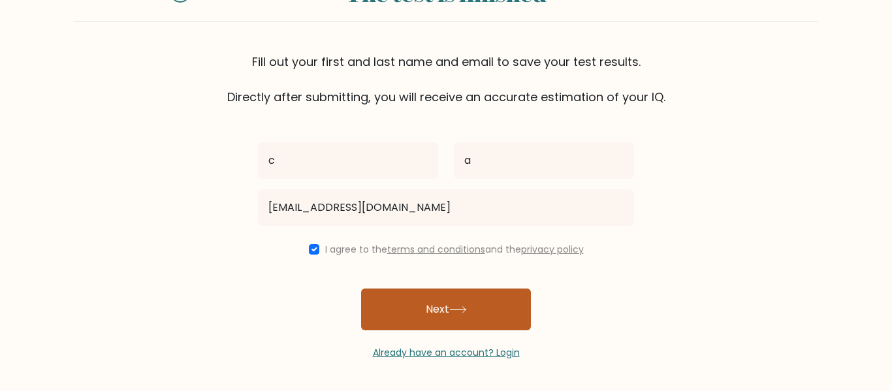
click at [409, 305] on button "Next" at bounding box center [446, 310] width 170 height 42
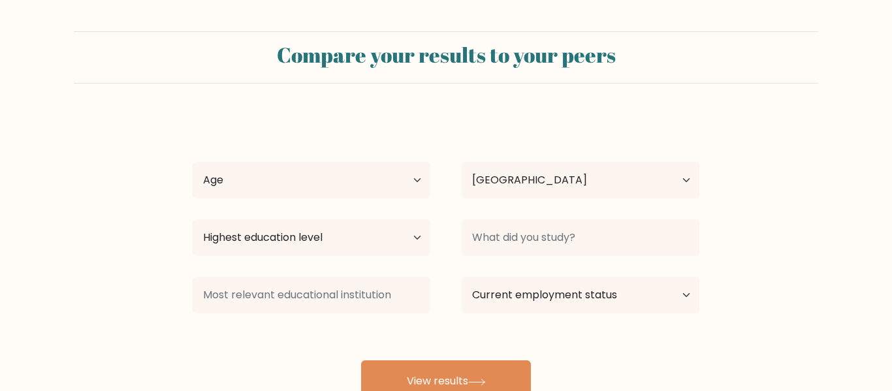
select select "JP"
click at [385, 174] on select "Age Under [DEMOGRAPHIC_DATA] [DEMOGRAPHIC_DATA] [DEMOGRAPHIC_DATA] [DEMOGRAPHIC…" at bounding box center [312, 180] width 238 height 37
select select "min_18"
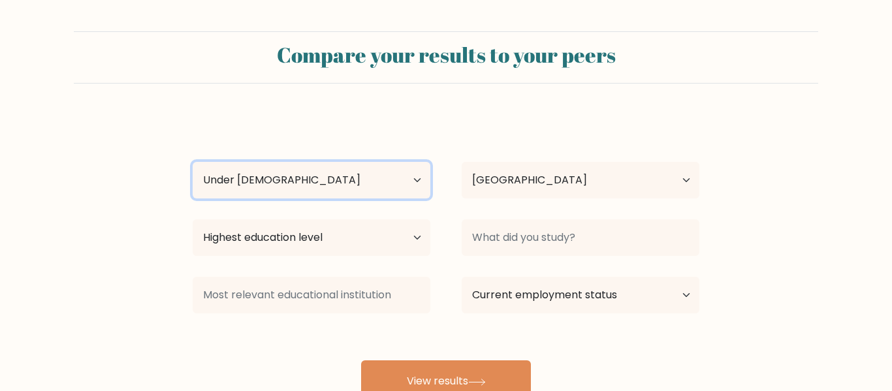
click at [193, 162] on select "Age Under 18 years old 18-24 years old 25-34 years old 35-44 years old 45-54 ye…" at bounding box center [312, 180] width 238 height 37
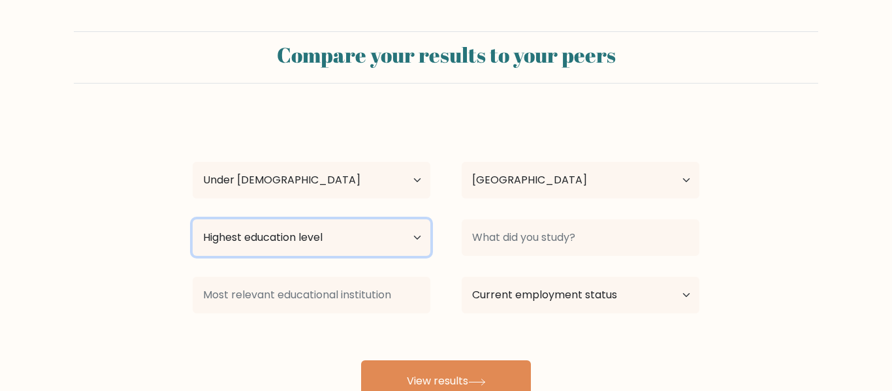
click at [387, 236] on select "Highest education level No schooling Primary Lower Secondary Upper Secondary Oc…" at bounding box center [312, 237] width 238 height 37
click at [406, 221] on select "Highest education level No schooling Primary Lower Secondary Upper Secondary Oc…" at bounding box center [312, 237] width 238 height 37
select select "upper_secondary"
click at [193, 219] on select "Highest education level No schooling Primary Lower Secondary Upper Secondary Oc…" at bounding box center [312, 237] width 238 height 37
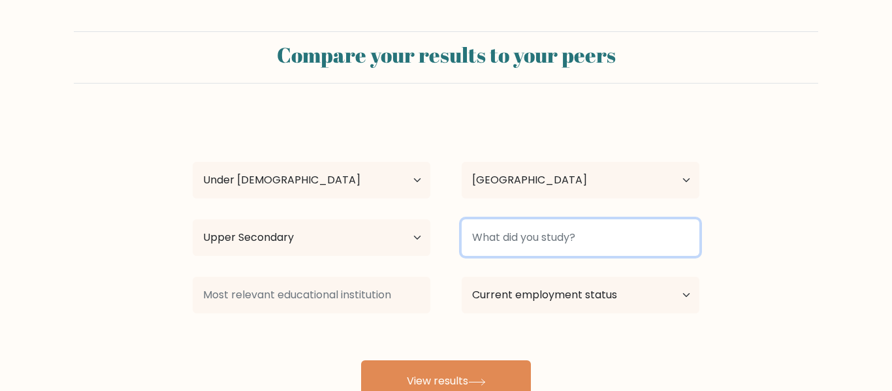
click at [522, 236] on input at bounding box center [581, 237] width 238 height 37
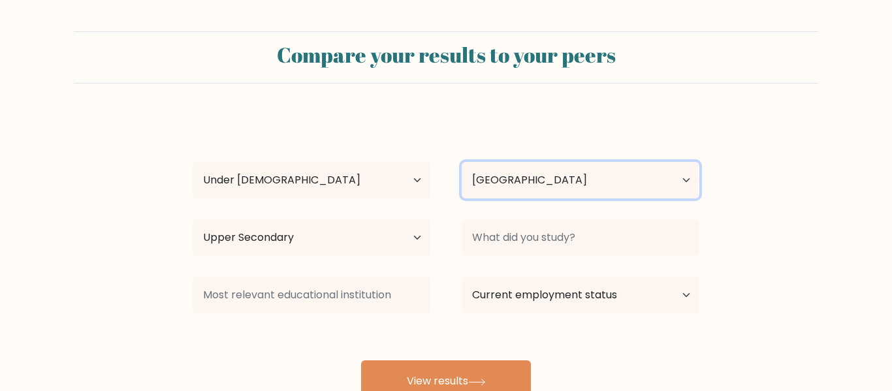
click at [553, 167] on select "Country Afghanistan Albania Algeria American Samoa Andorra Angola Anguilla Anta…" at bounding box center [581, 180] width 238 height 37
click at [462, 162] on select "Country Afghanistan Albania Algeria American Samoa Andorra Angola Anguilla Anta…" at bounding box center [581, 180] width 238 height 37
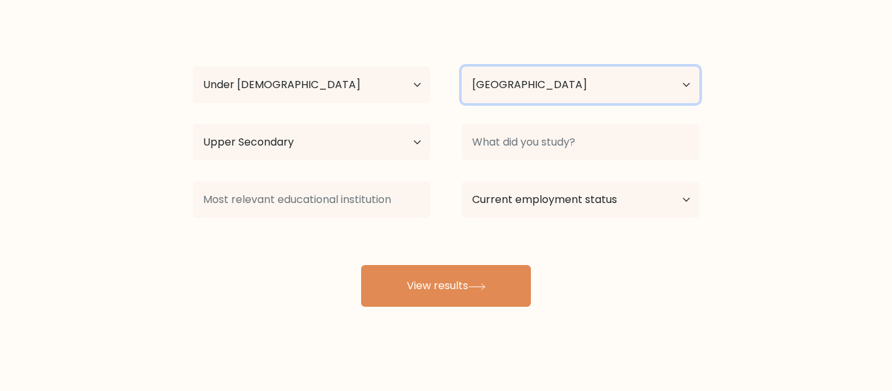
scroll to position [97, 0]
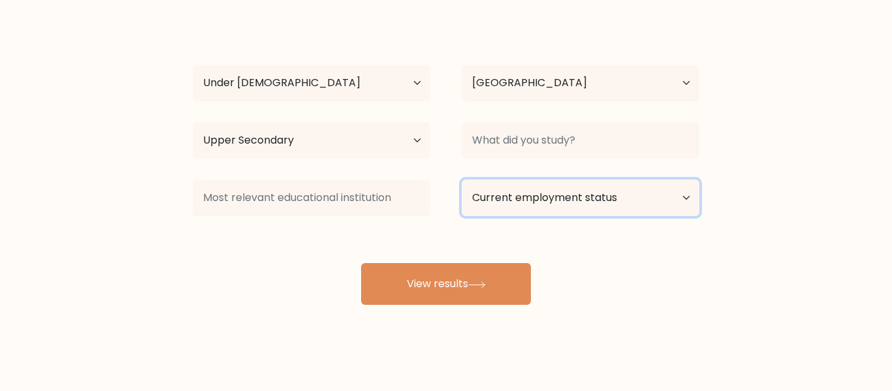
click at [524, 192] on select "Current employment status Employed Student Retired Other / prefer not to answer" at bounding box center [581, 198] width 238 height 37
select select "other"
click at [462, 180] on select "Current employment status Employed Student Retired Other / prefer not to answer" at bounding box center [581, 198] width 238 height 37
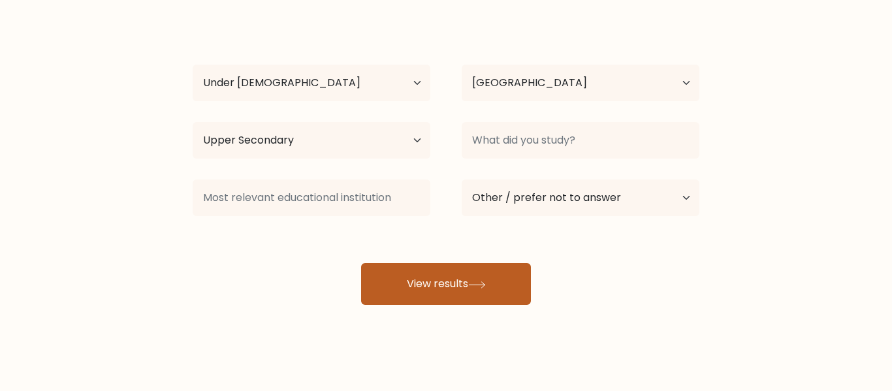
click at [501, 278] on button "View results" at bounding box center [446, 284] width 170 height 42
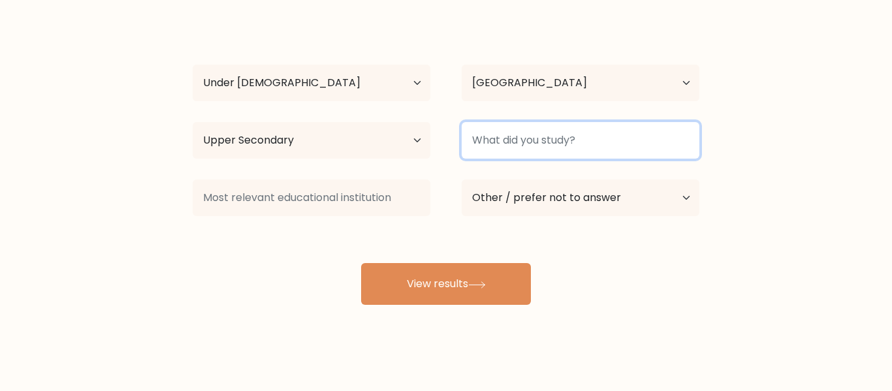
click at [578, 150] on input at bounding box center [581, 140] width 238 height 37
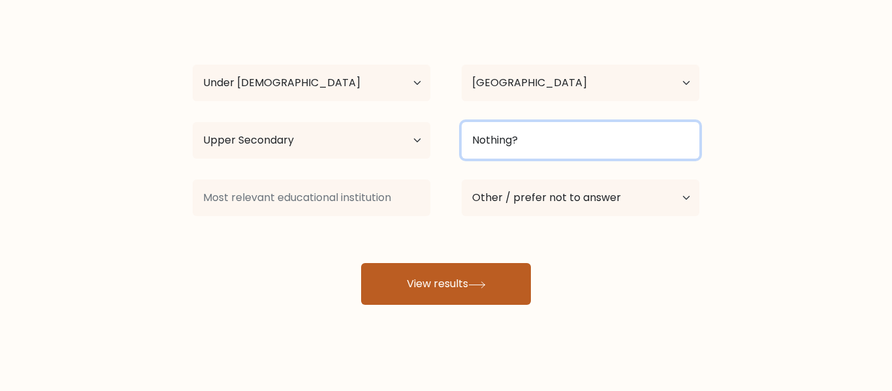
type input "Nothing?"
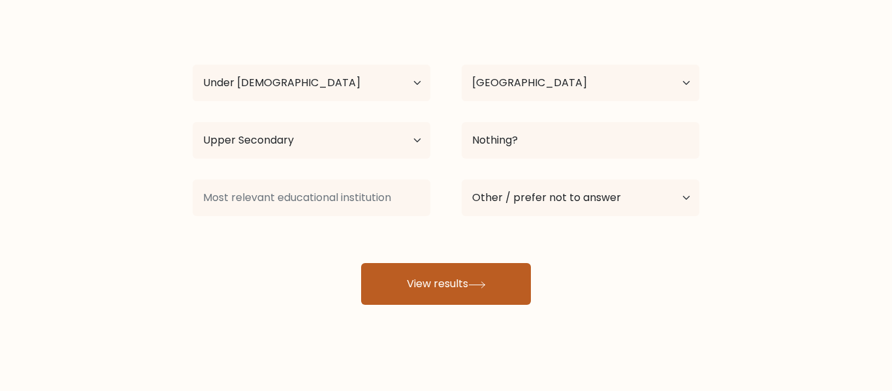
click at [498, 268] on button "View results" at bounding box center [446, 284] width 170 height 42
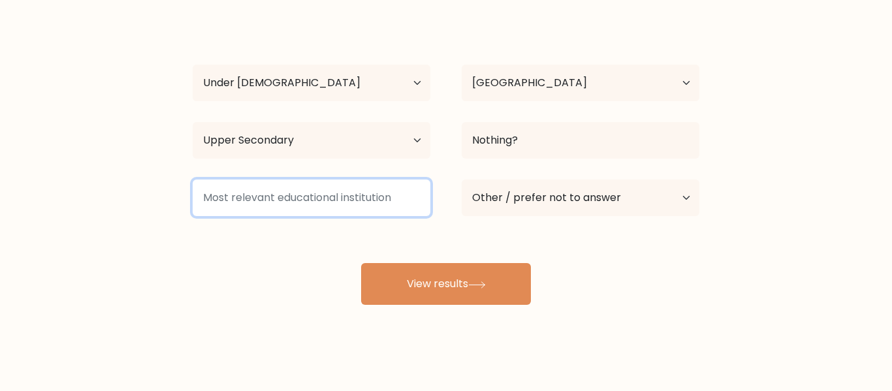
click at [392, 203] on input at bounding box center [312, 198] width 238 height 37
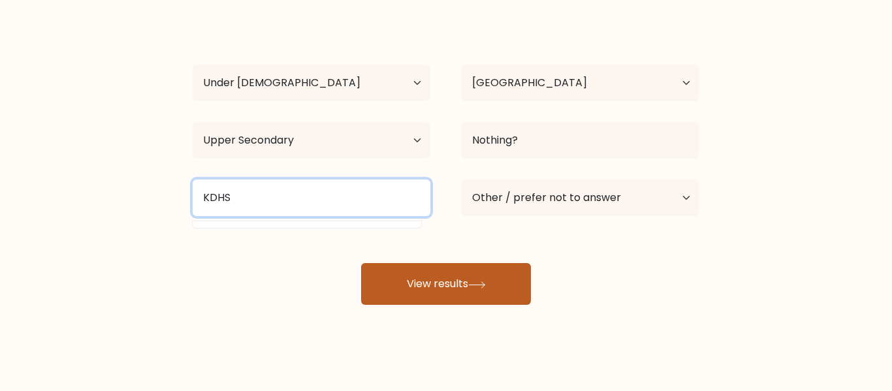
type input "KDHS"
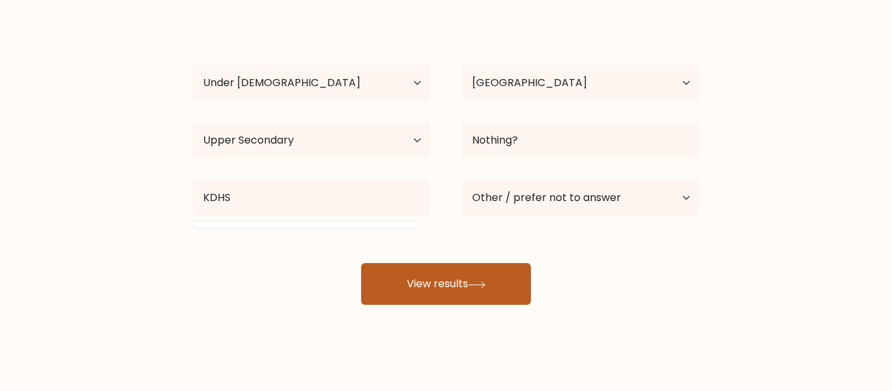
click at [415, 282] on button "View results" at bounding box center [446, 284] width 170 height 42
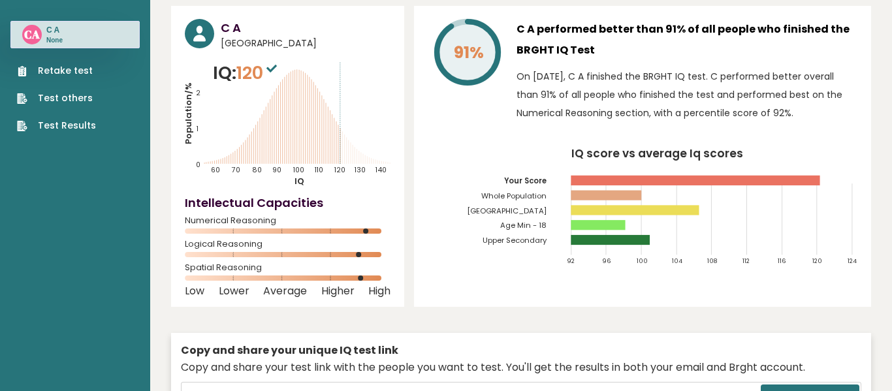
scroll to position [48, 0]
